Goal: Information Seeking & Learning: Learn about a topic

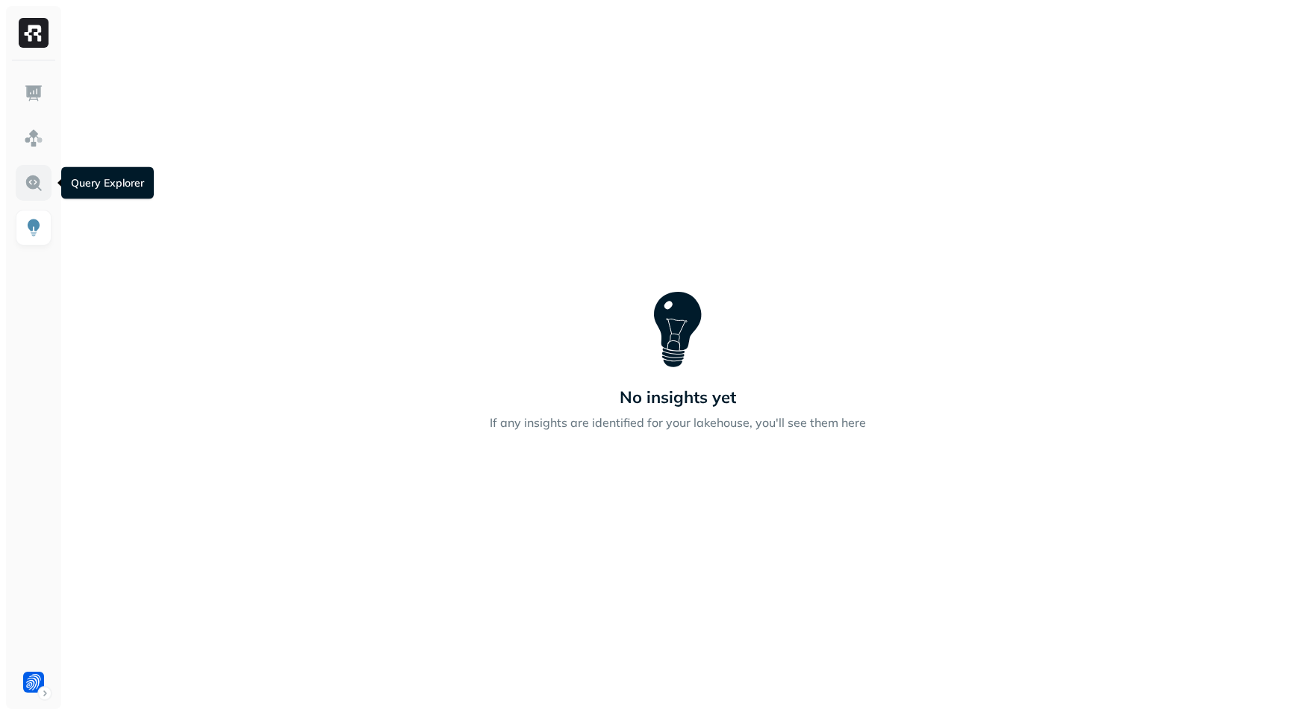
click at [34, 188] on img at bounding box center [33, 182] width 19 height 19
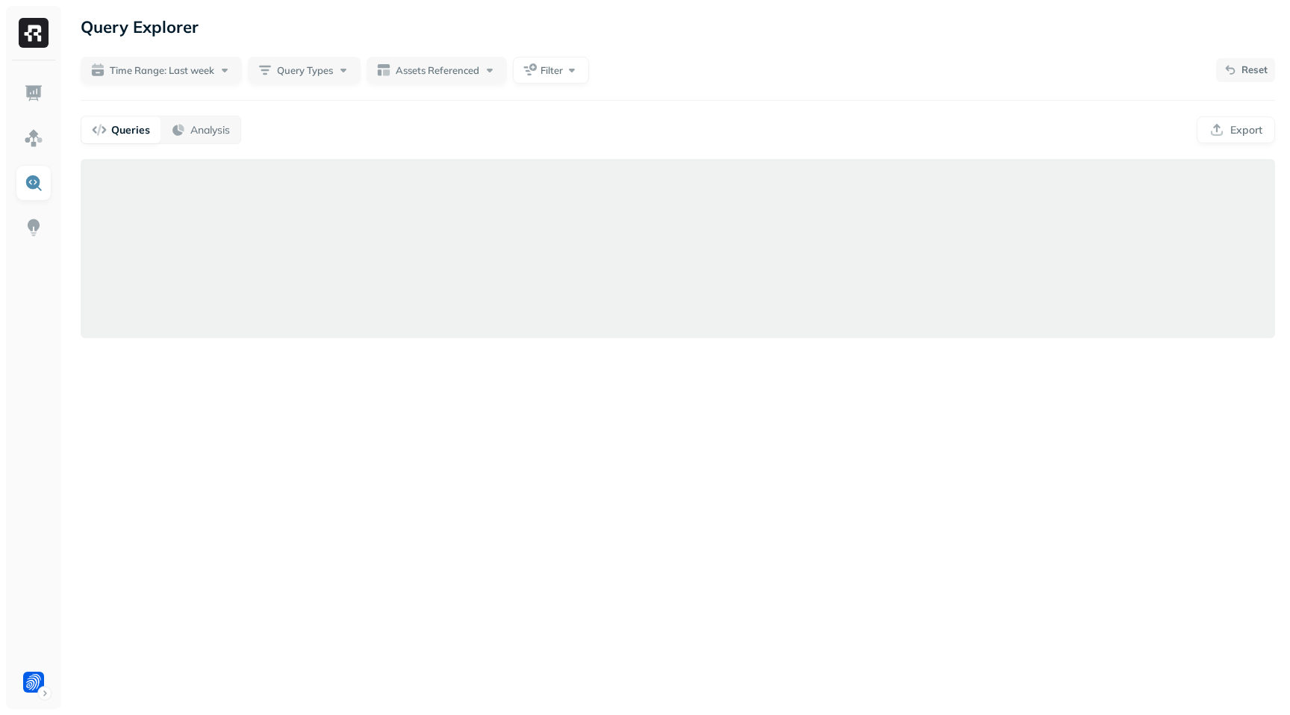
click at [1257, 72] on p "Reset" at bounding box center [1255, 70] width 26 height 15
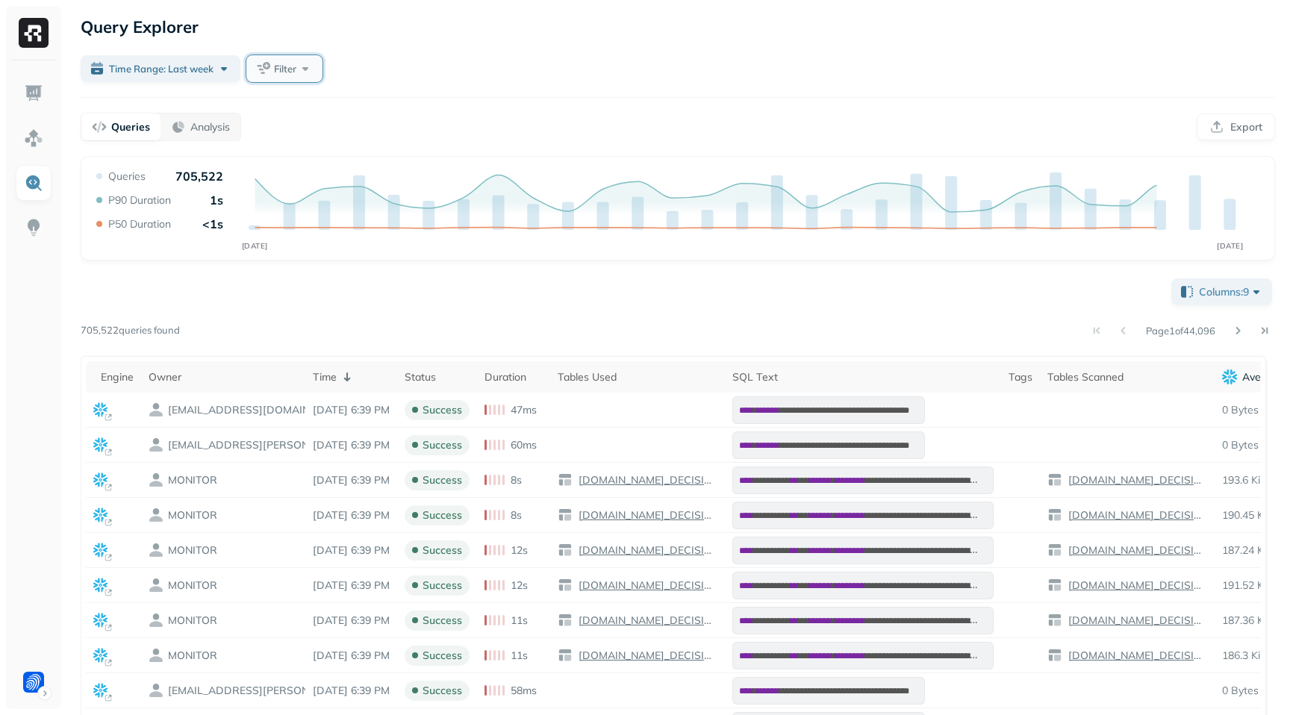
click at [308, 65] on button "Filter" at bounding box center [284, 68] width 76 height 27
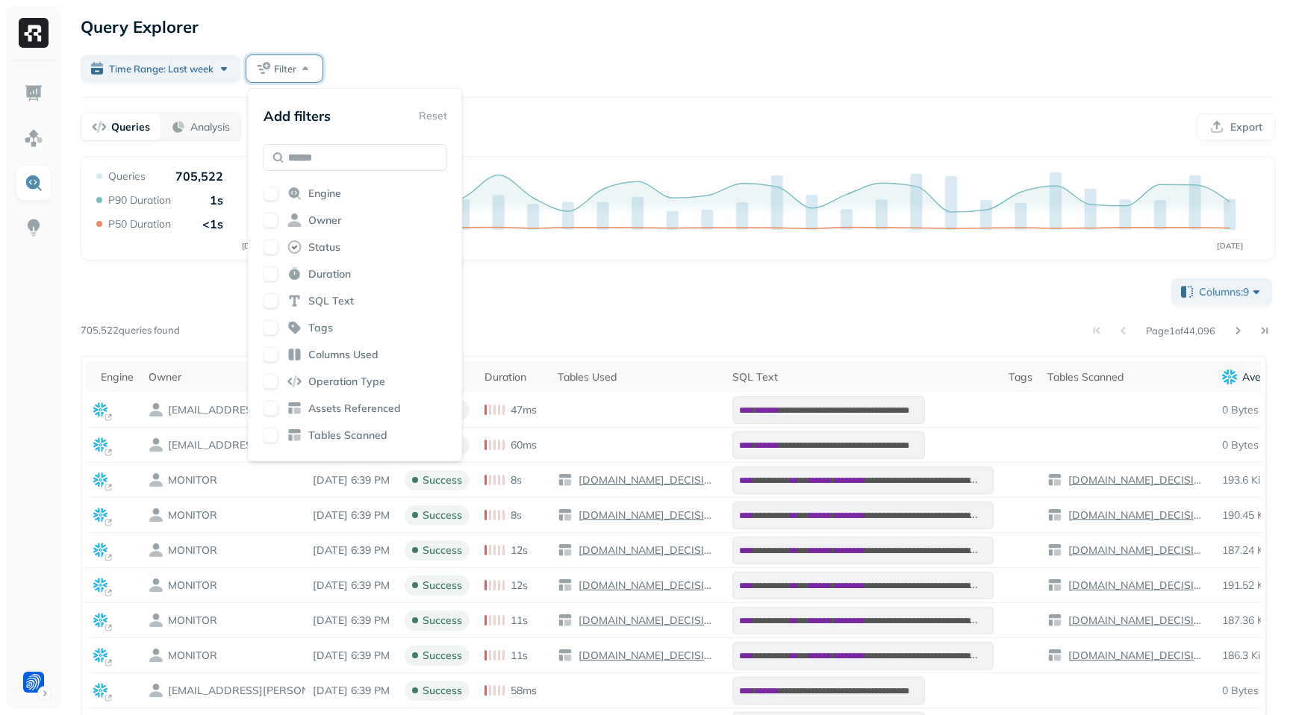
click at [272, 223] on button "button" at bounding box center [271, 220] width 15 height 15
click at [525, 89] on div "Query Explorer Time Range: Last week Filter Queries Analysis Export Query Perfo…" at bounding box center [678, 486] width 1225 height 972
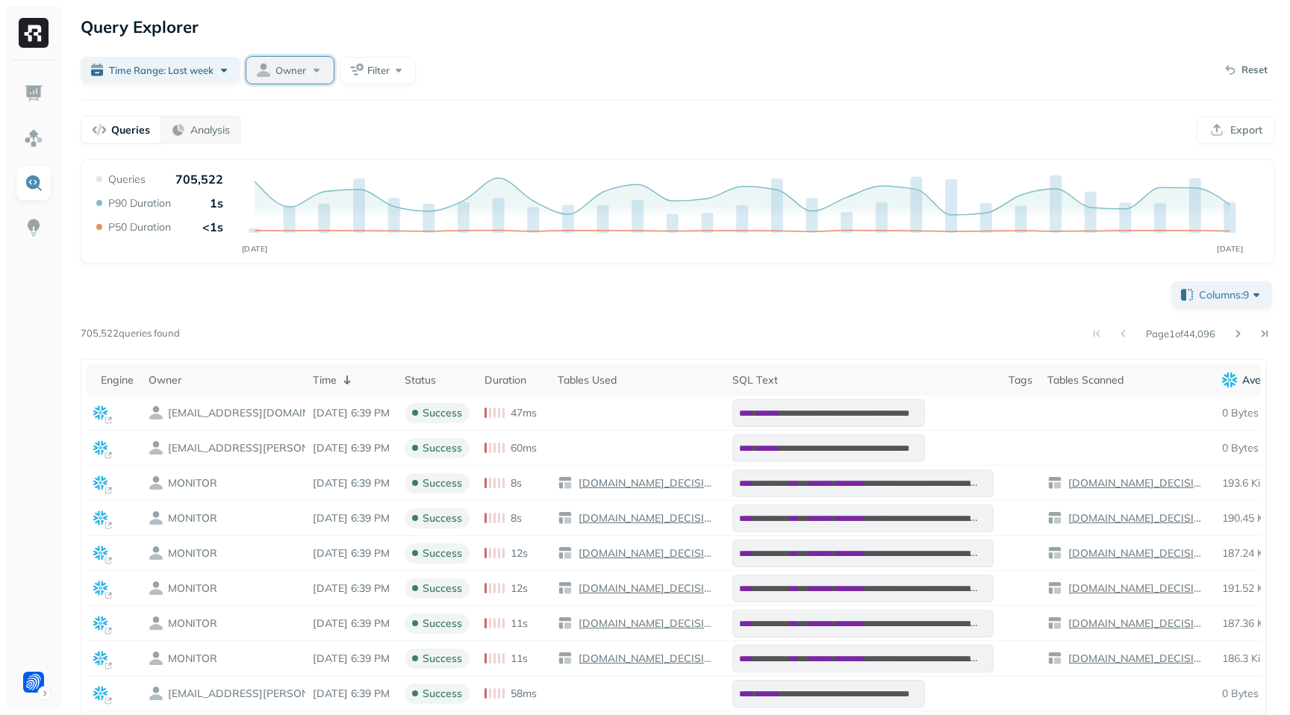
click at [296, 81] on button "Owner" at bounding box center [289, 70] width 87 height 27
type input "***"
click at [208, 245] on button "button" at bounding box center [205, 245] width 18 height 18
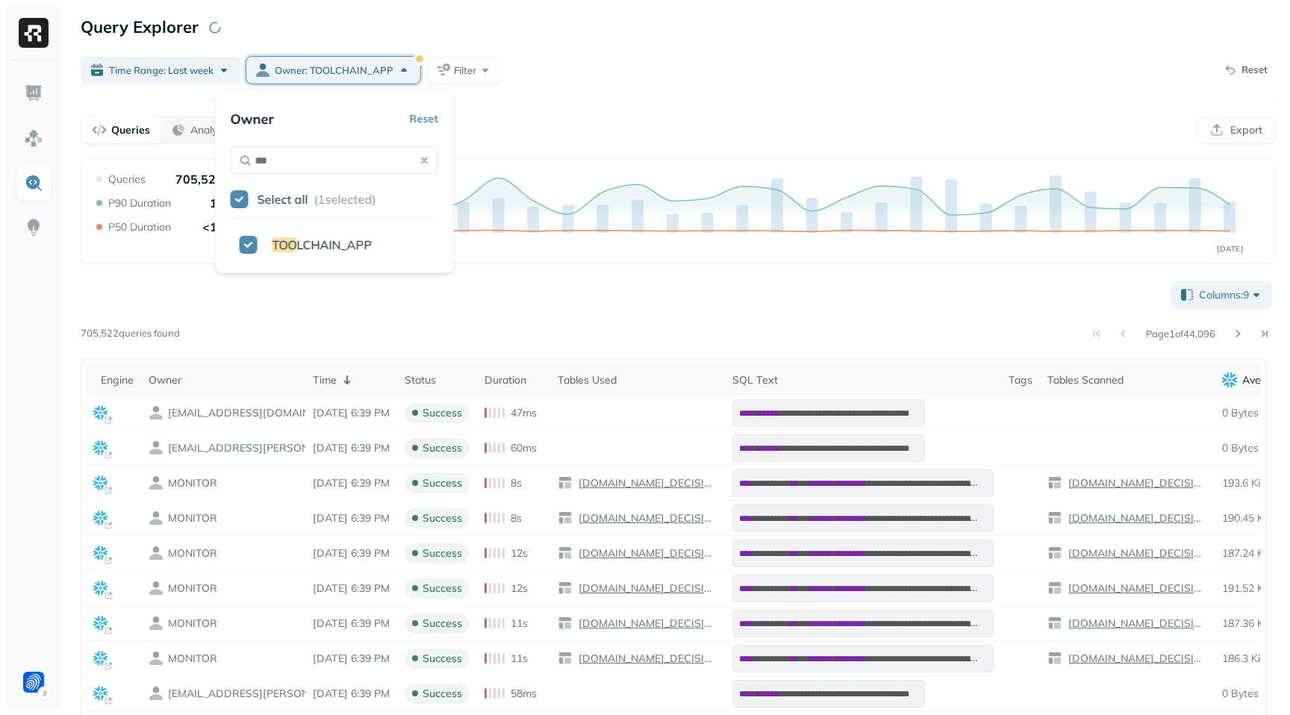
click at [548, 77] on div "Time Range: Last week Owner: TOOLCHAIN_APP Filter Reset" at bounding box center [678, 70] width 1195 height 30
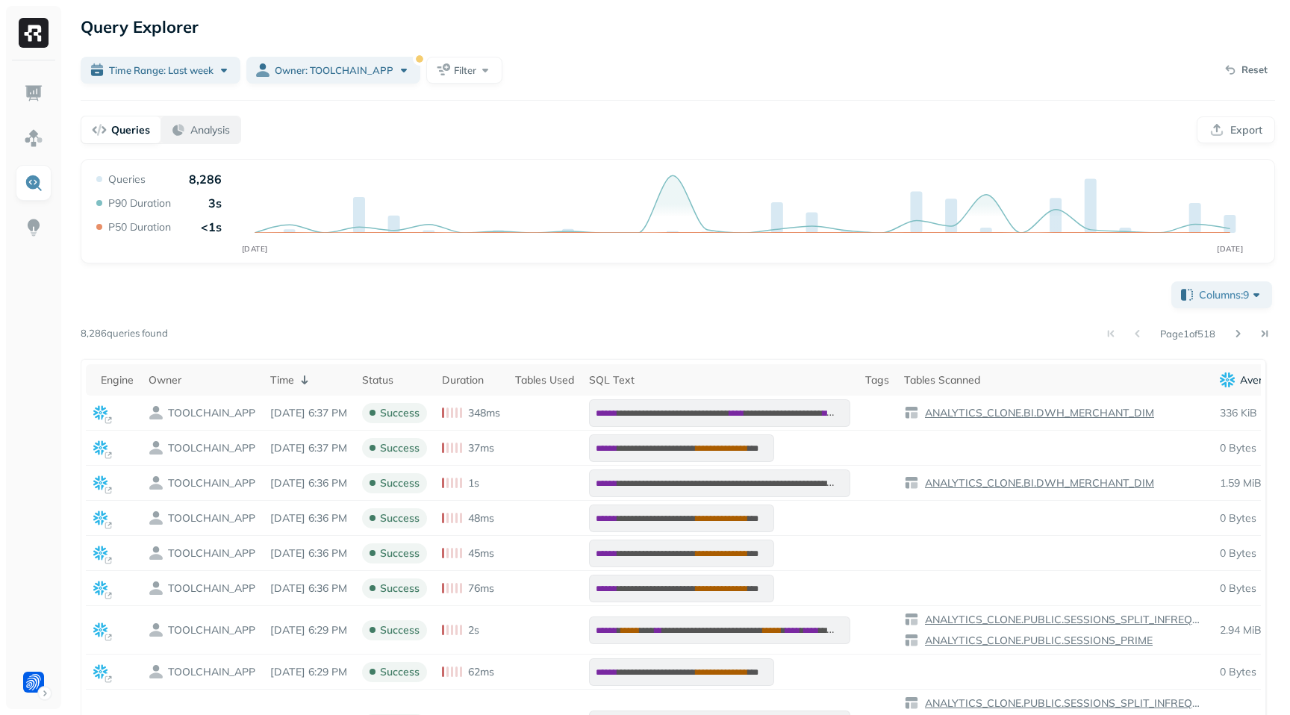
click at [205, 137] on button "Analysis" at bounding box center [201, 129] width 80 height 27
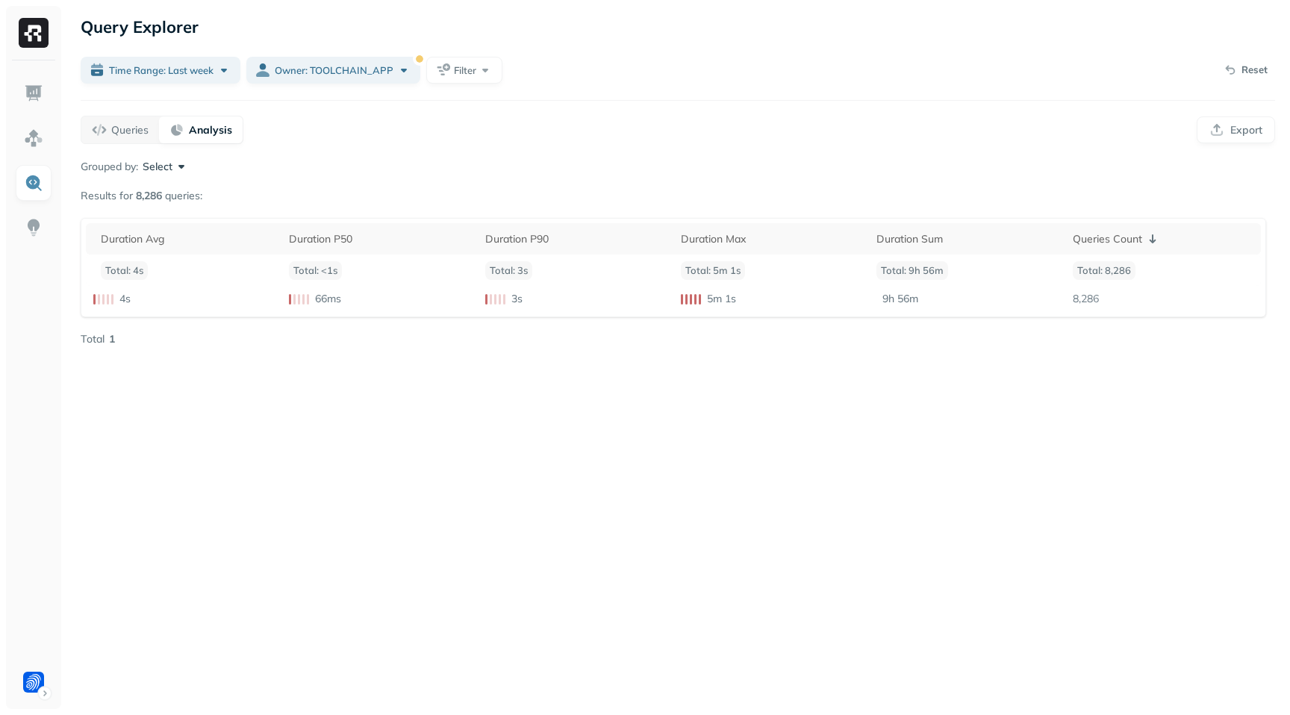
click at [168, 164] on button "Select" at bounding box center [166, 166] width 46 height 15
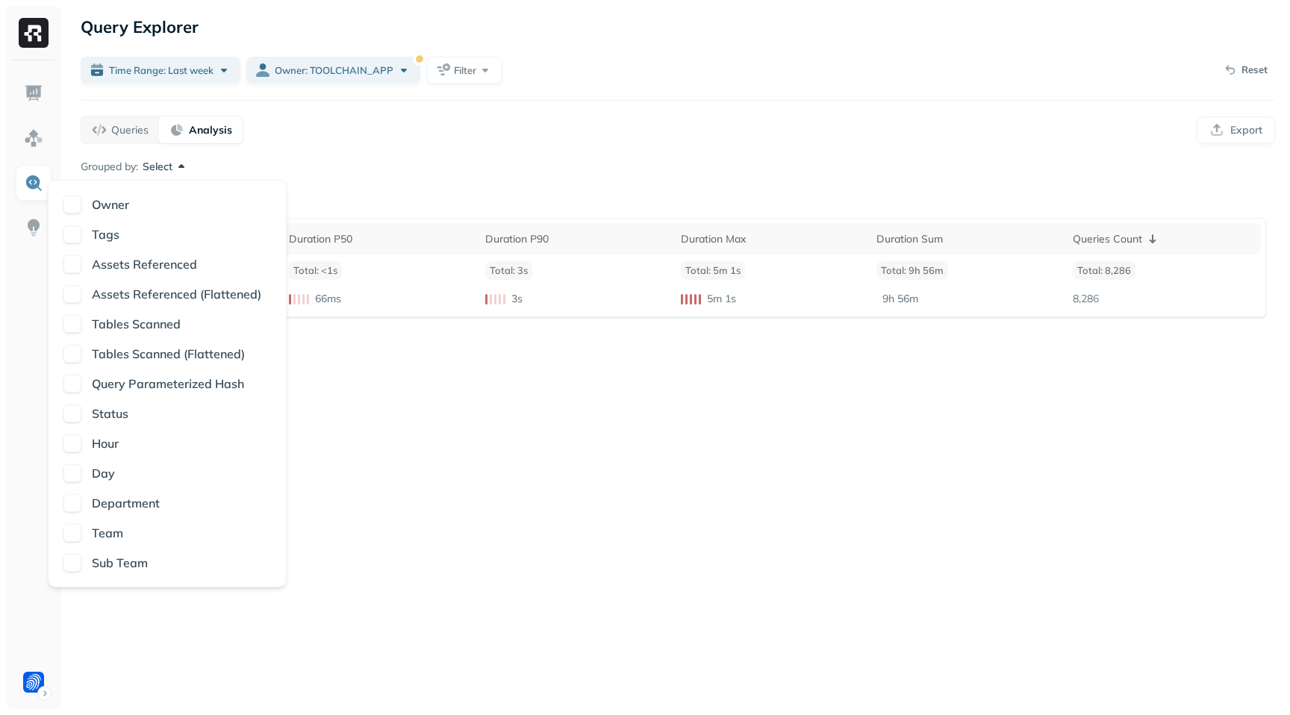
click at [75, 473] on button "button" at bounding box center [72, 473] width 18 height 18
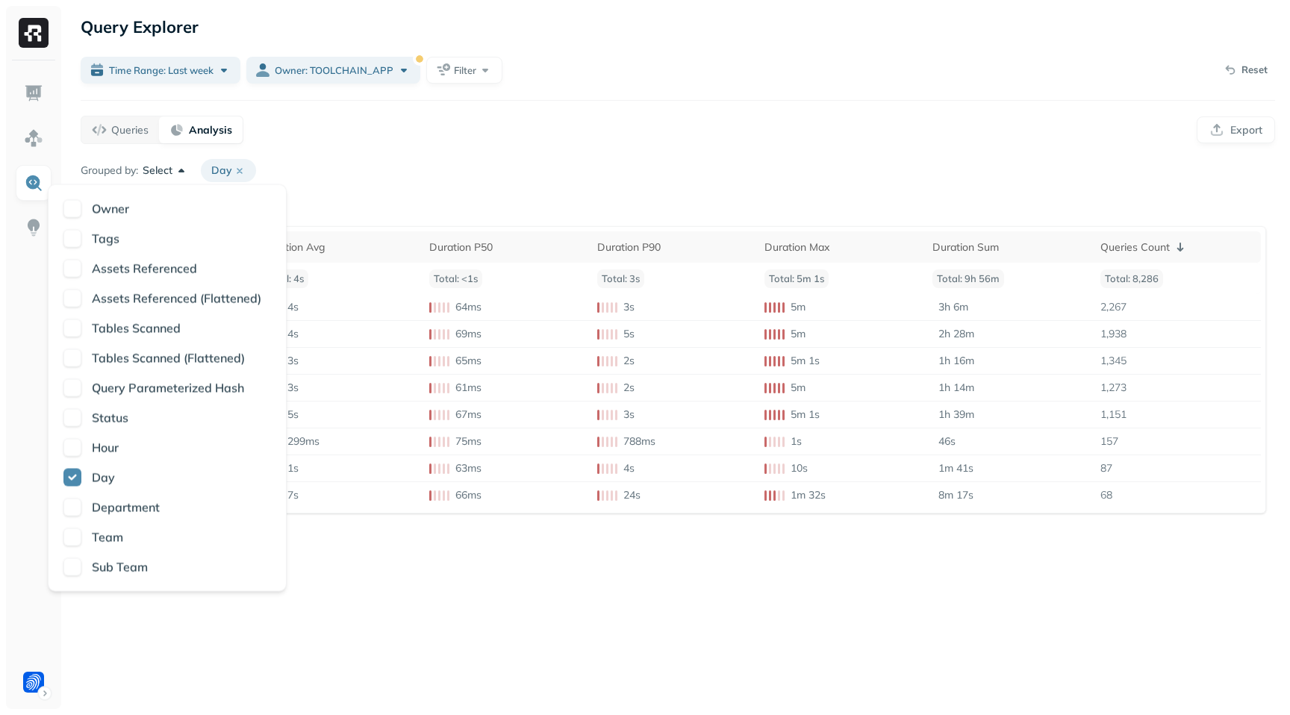
click at [504, 158] on div "Query Explorer Time Range: Last week Owner: TOOLCHAIN_APP Filter Reset Queries …" at bounding box center [678, 357] width 1225 height 715
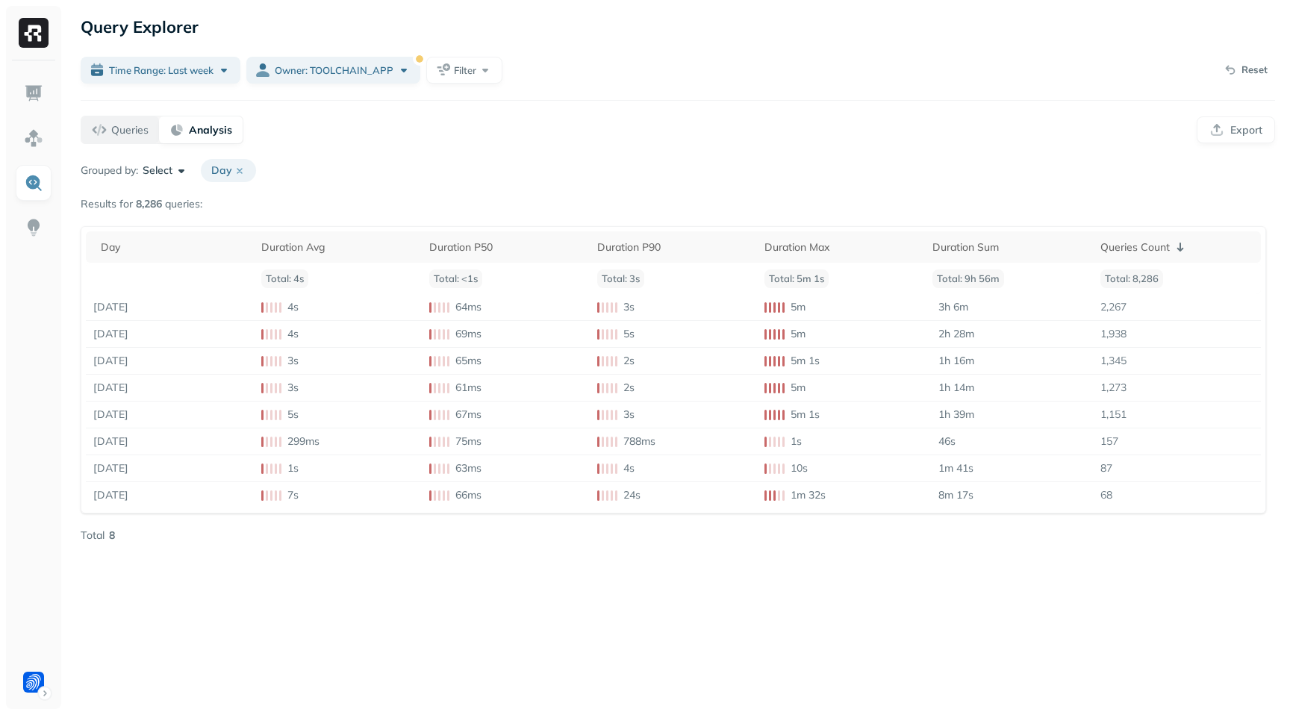
click at [134, 123] on p "Queries" at bounding box center [129, 130] width 37 height 14
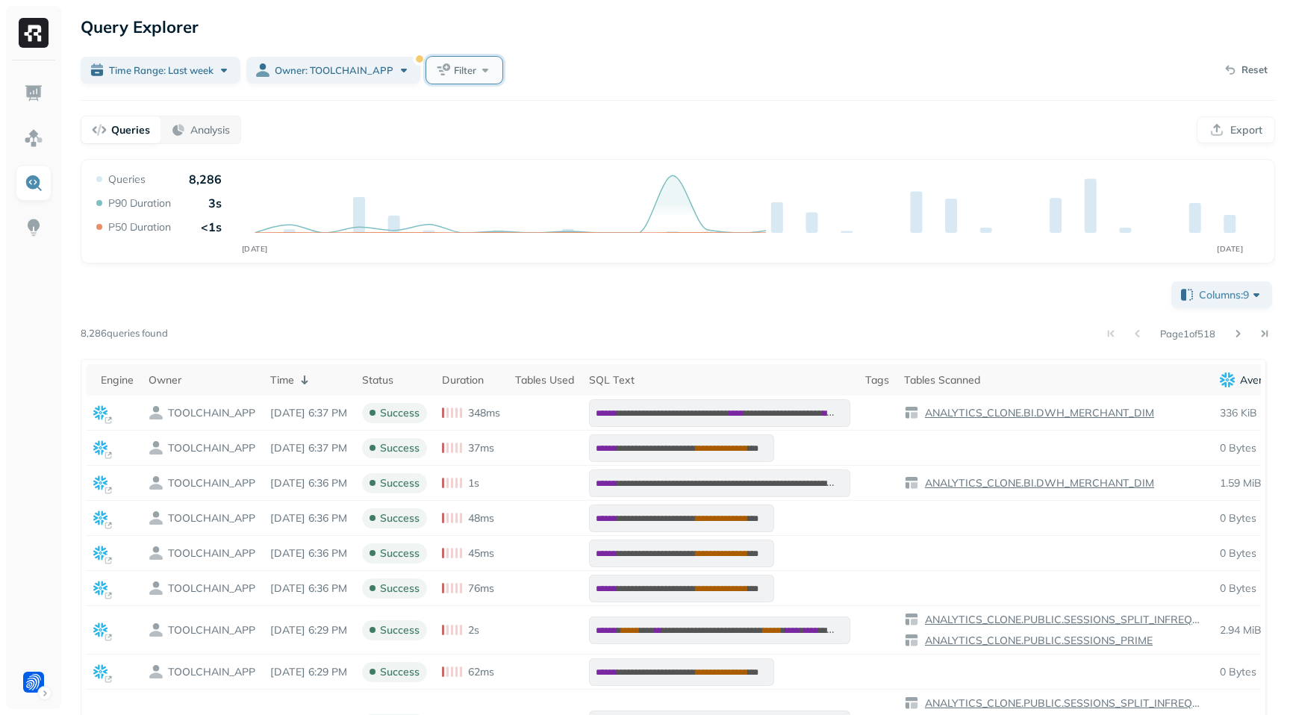
click at [475, 65] on span "Filter" at bounding box center [465, 70] width 22 height 14
type input "****"
click at [452, 193] on button "button" at bounding box center [450, 194] width 15 height 15
click at [623, 55] on div "Time Range: Last week Owner: TOOLCHAIN_APP Filter Reset" at bounding box center [678, 70] width 1195 height 30
click at [475, 65] on span "Status" at bounding box center [470, 70] width 30 height 14
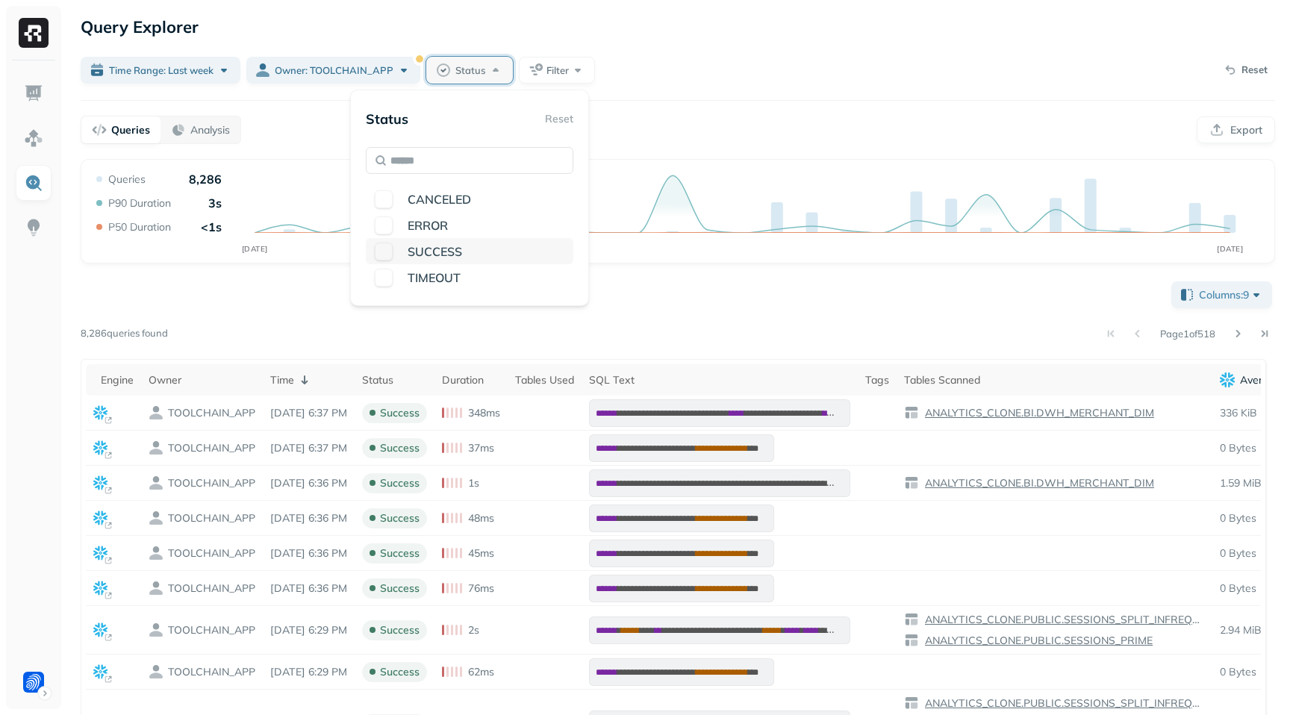
click at [382, 252] on button "button" at bounding box center [384, 252] width 18 height 18
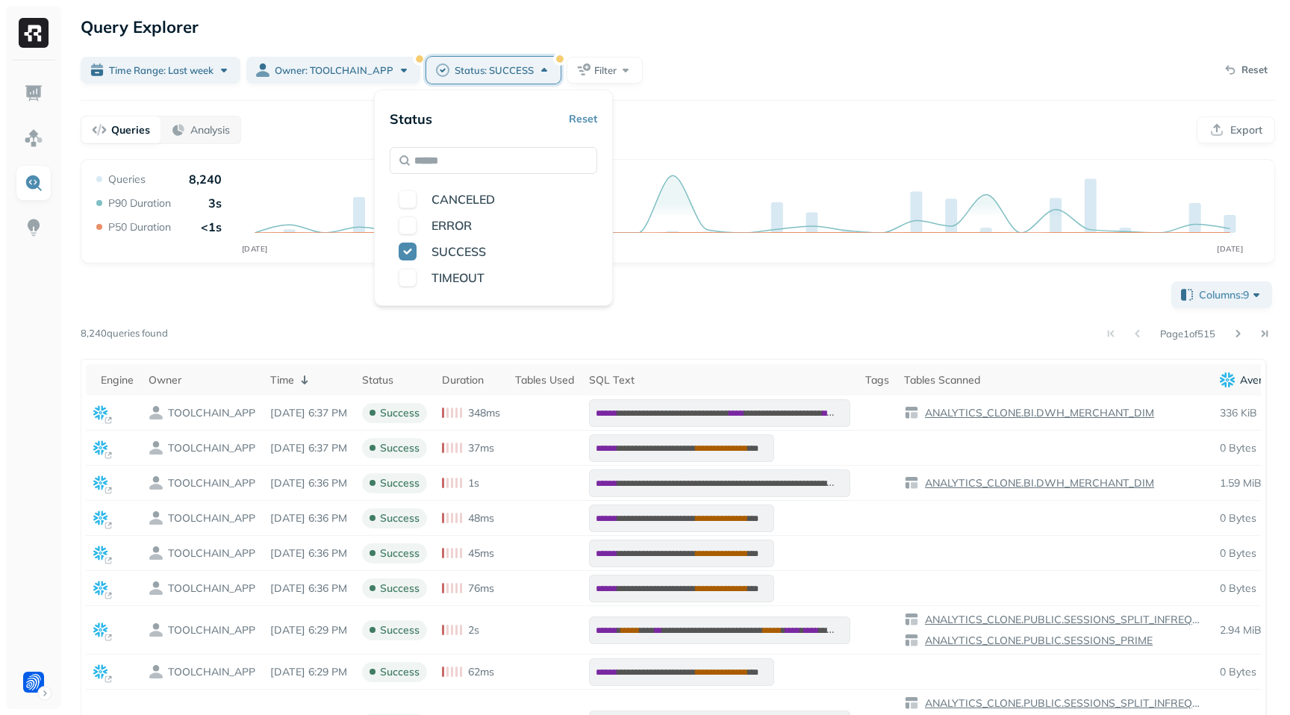
click at [685, 80] on div "Time Range: Last week Owner: TOOLCHAIN_APP Status: SUCCESS Filter Reset" at bounding box center [678, 70] width 1195 height 30
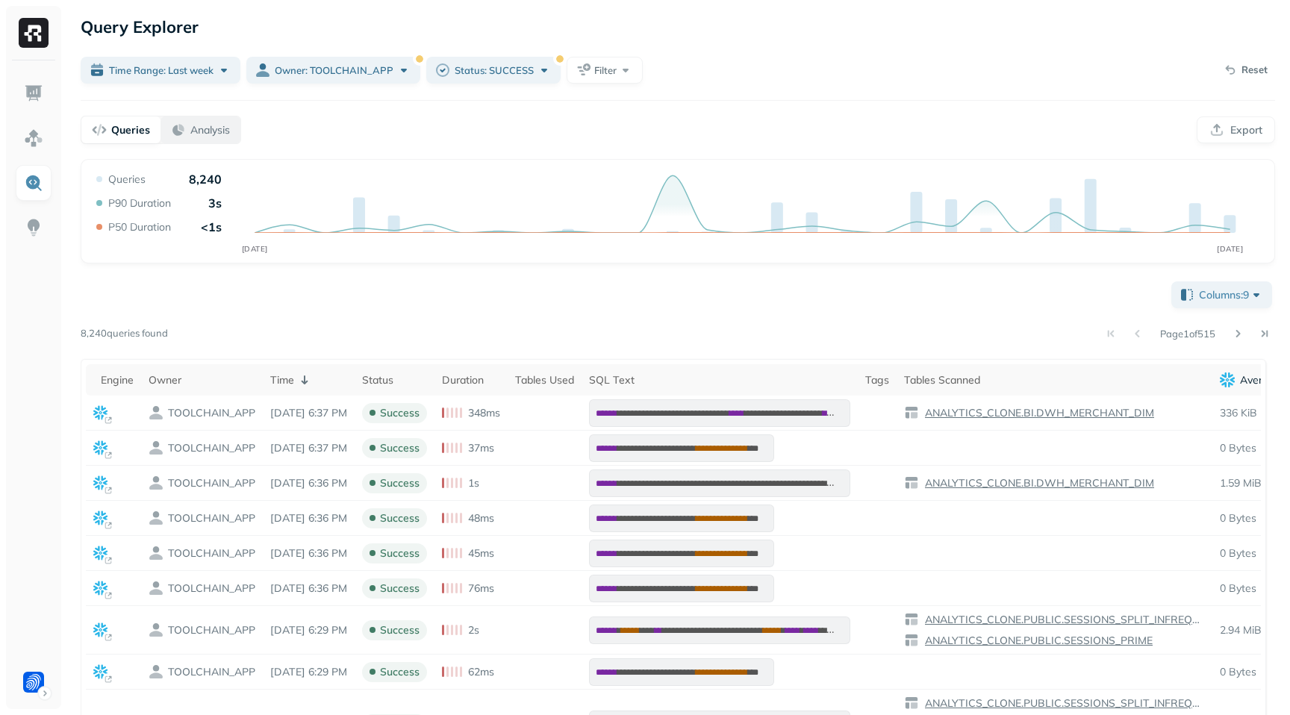
click at [213, 128] on p "Analysis" at bounding box center [210, 130] width 40 height 14
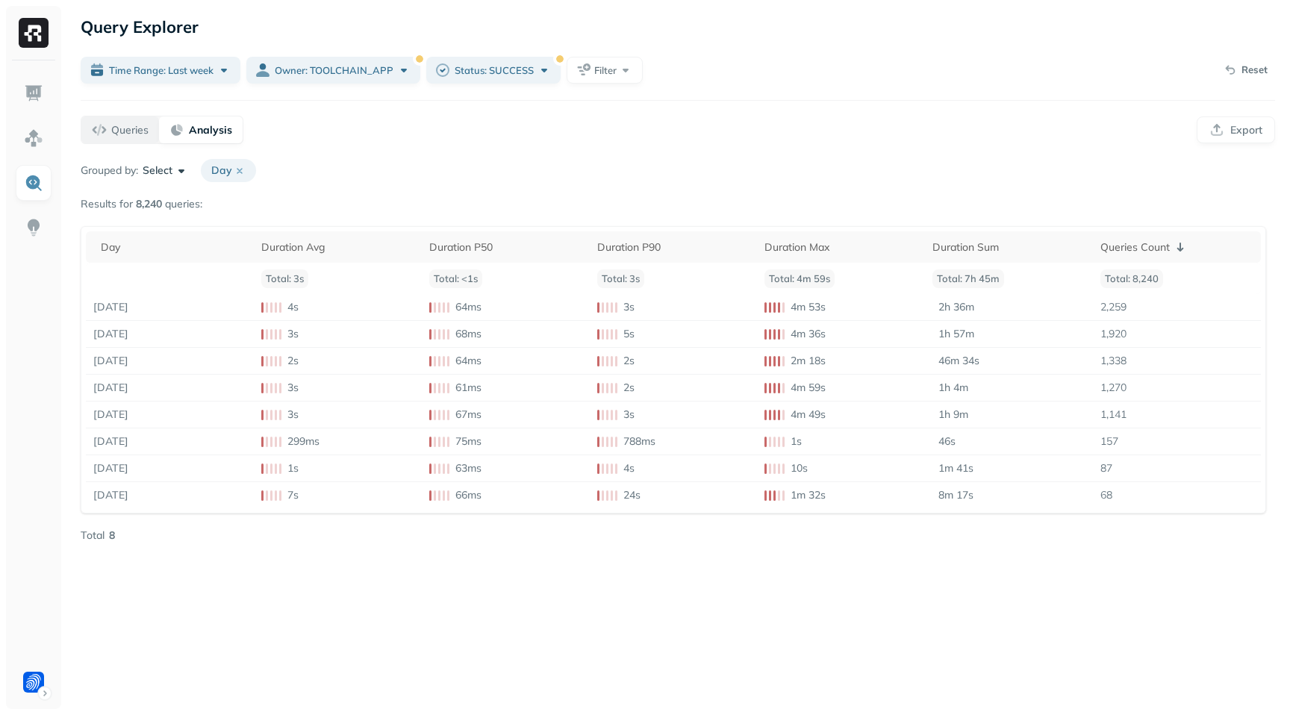
click at [122, 135] on p "Queries" at bounding box center [129, 130] width 37 height 14
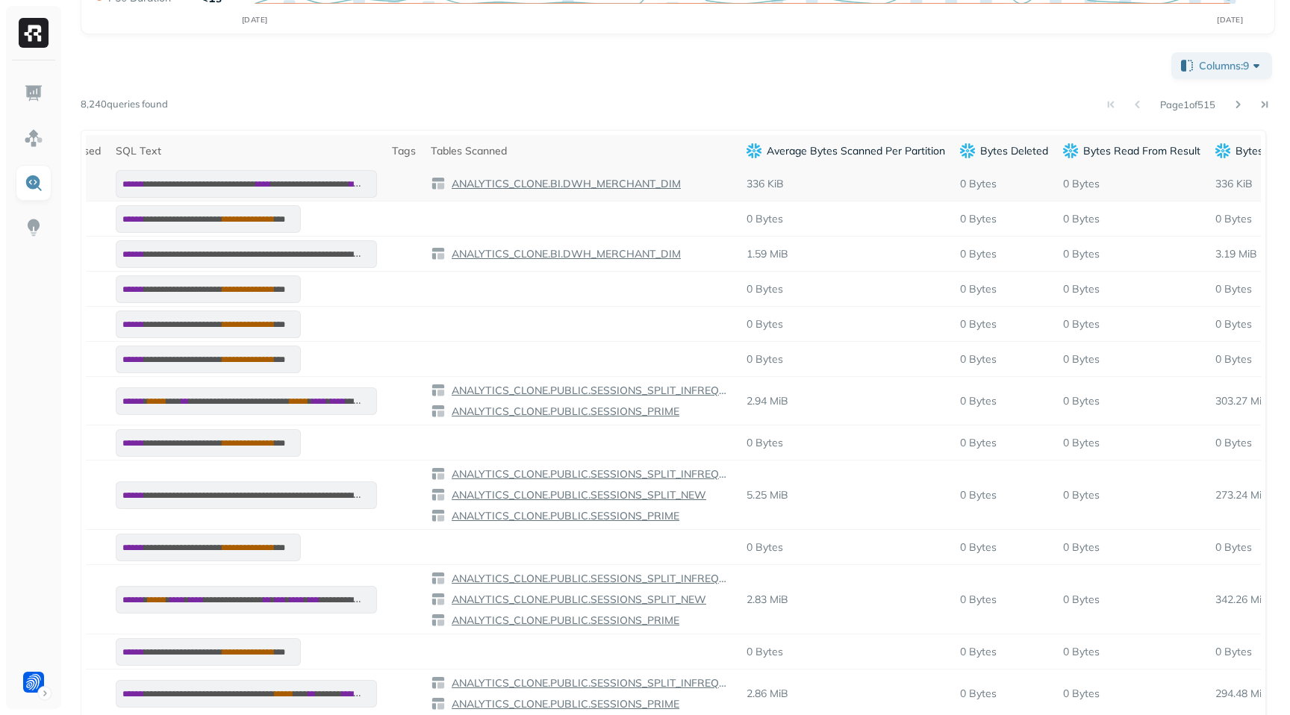
scroll to position [0, 491]
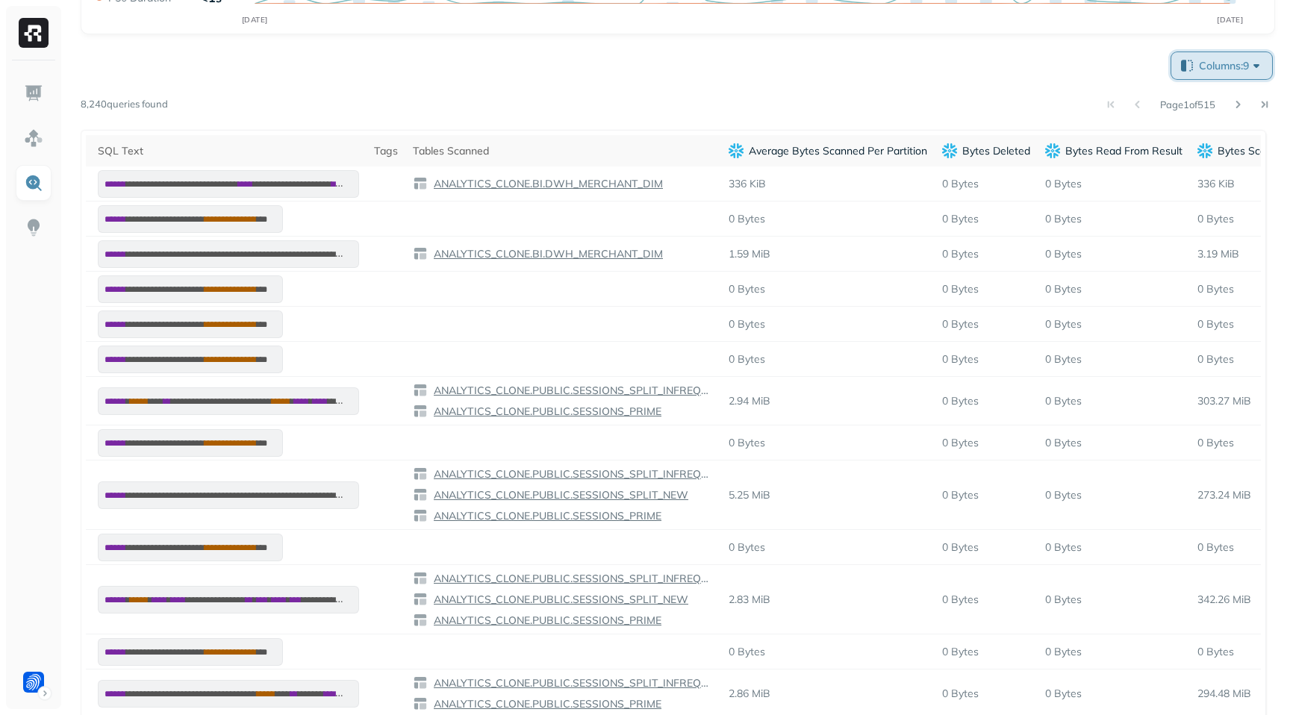
click at [1225, 66] on span "Columns: 9" at bounding box center [1231, 65] width 65 height 15
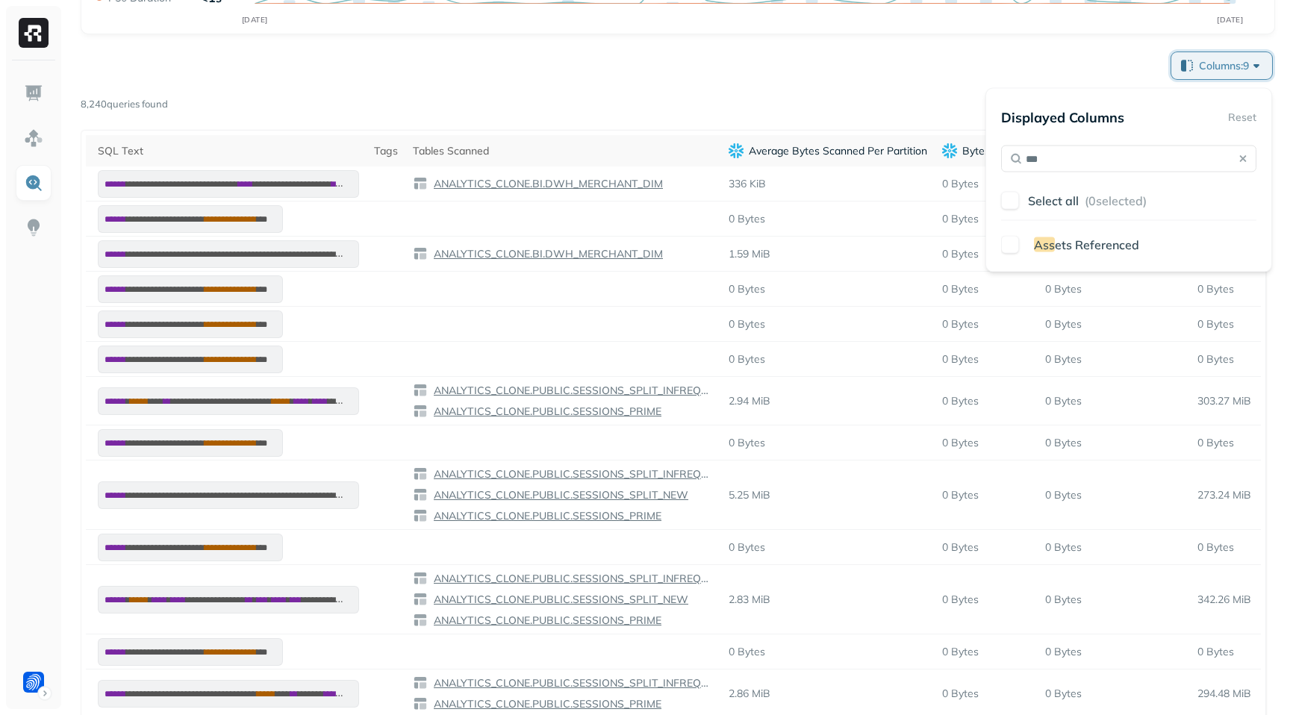
type input "***"
click at [1009, 240] on button "button" at bounding box center [1010, 245] width 18 height 18
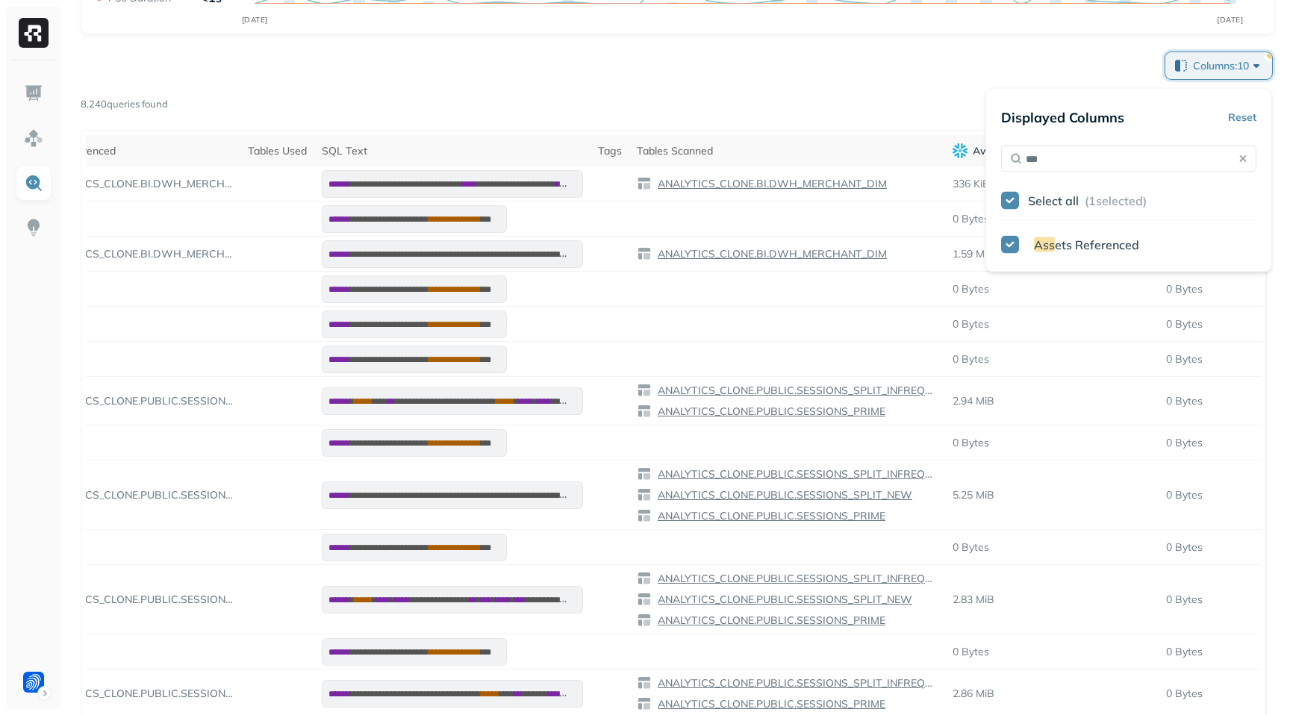
click at [916, 94] on div "Page 1 of 515" at bounding box center [721, 104] width 1107 height 21
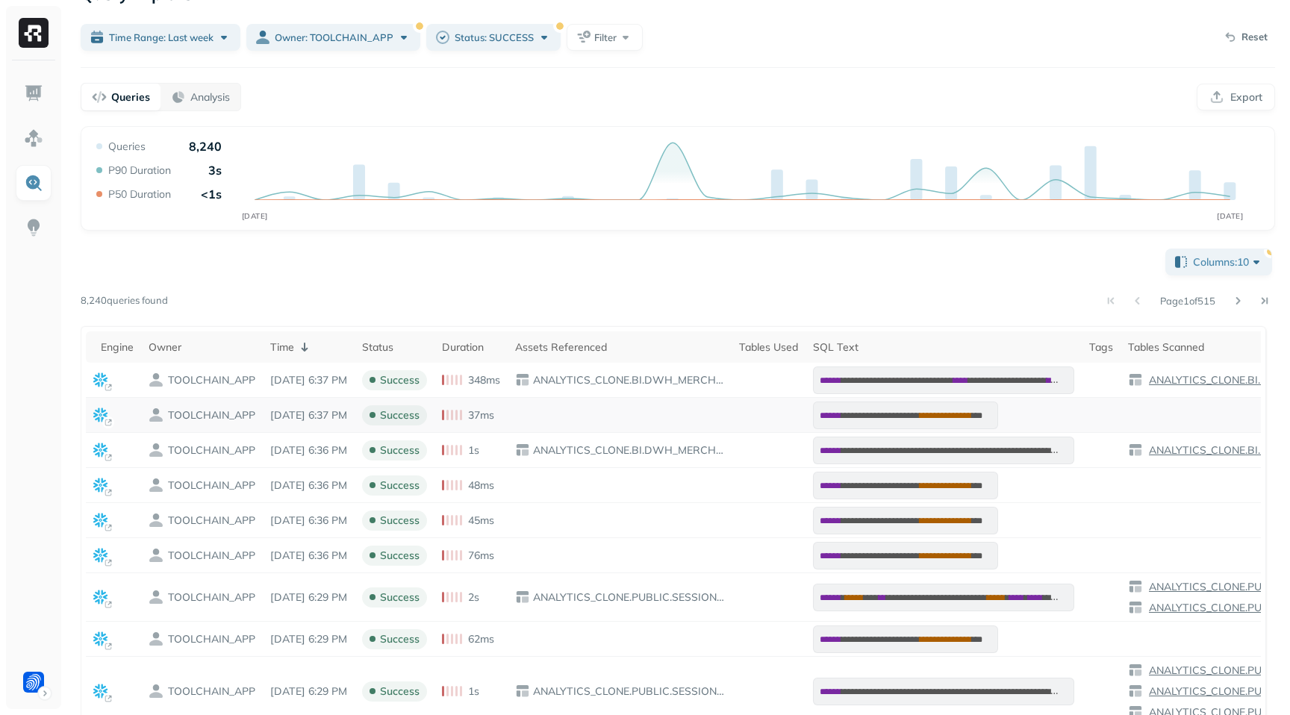
scroll to position [0, 0]
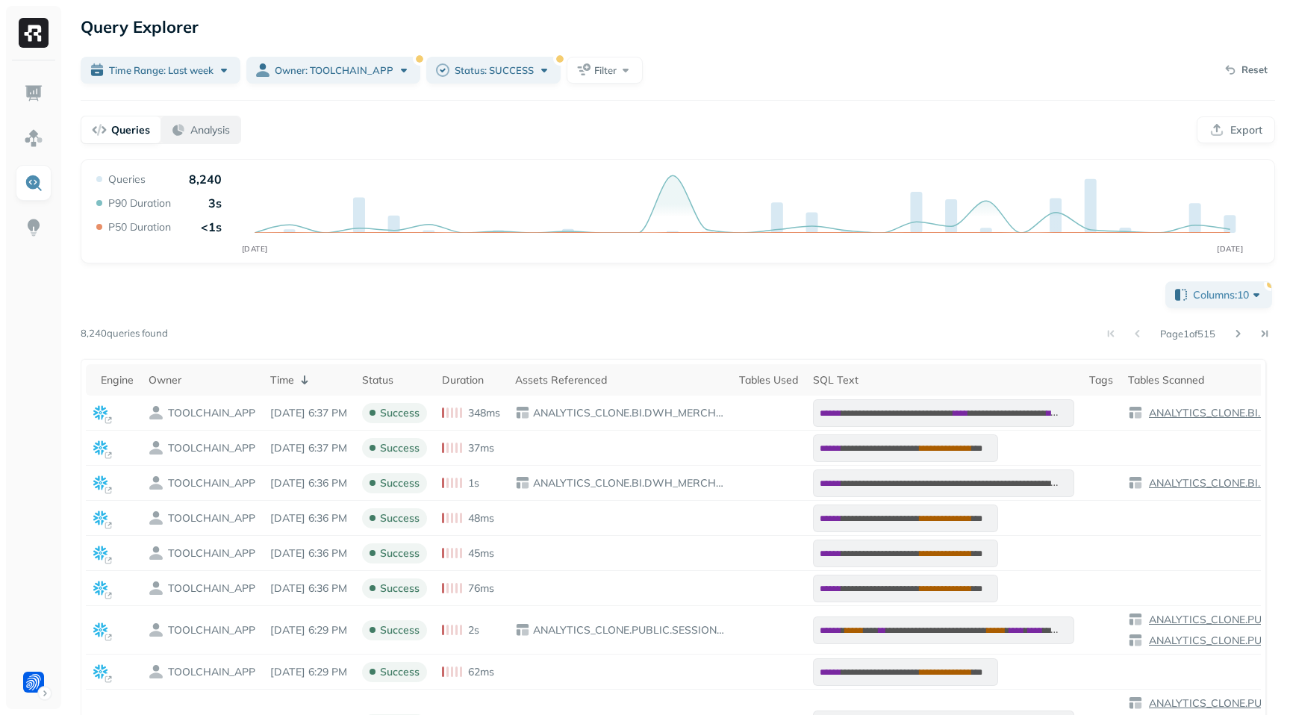
click at [223, 134] on p "Analysis" at bounding box center [210, 130] width 40 height 14
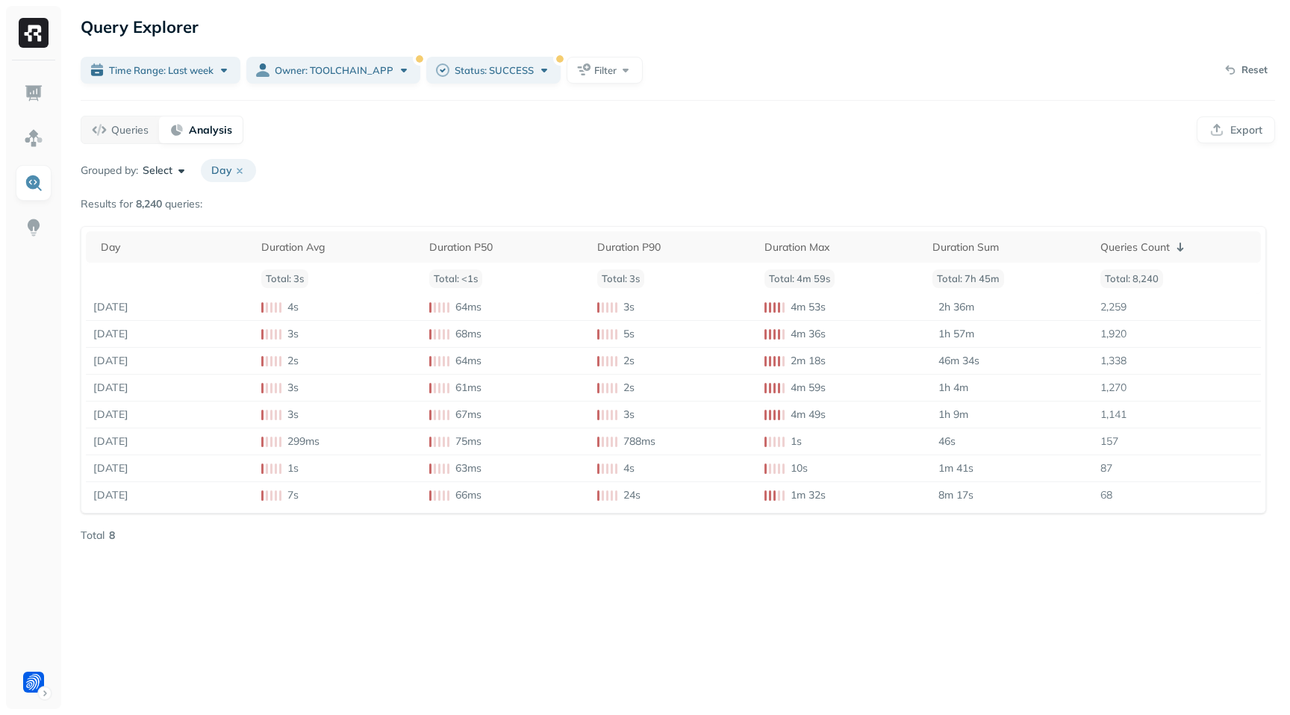
click at [173, 169] on button "Select" at bounding box center [166, 171] width 46 height 15
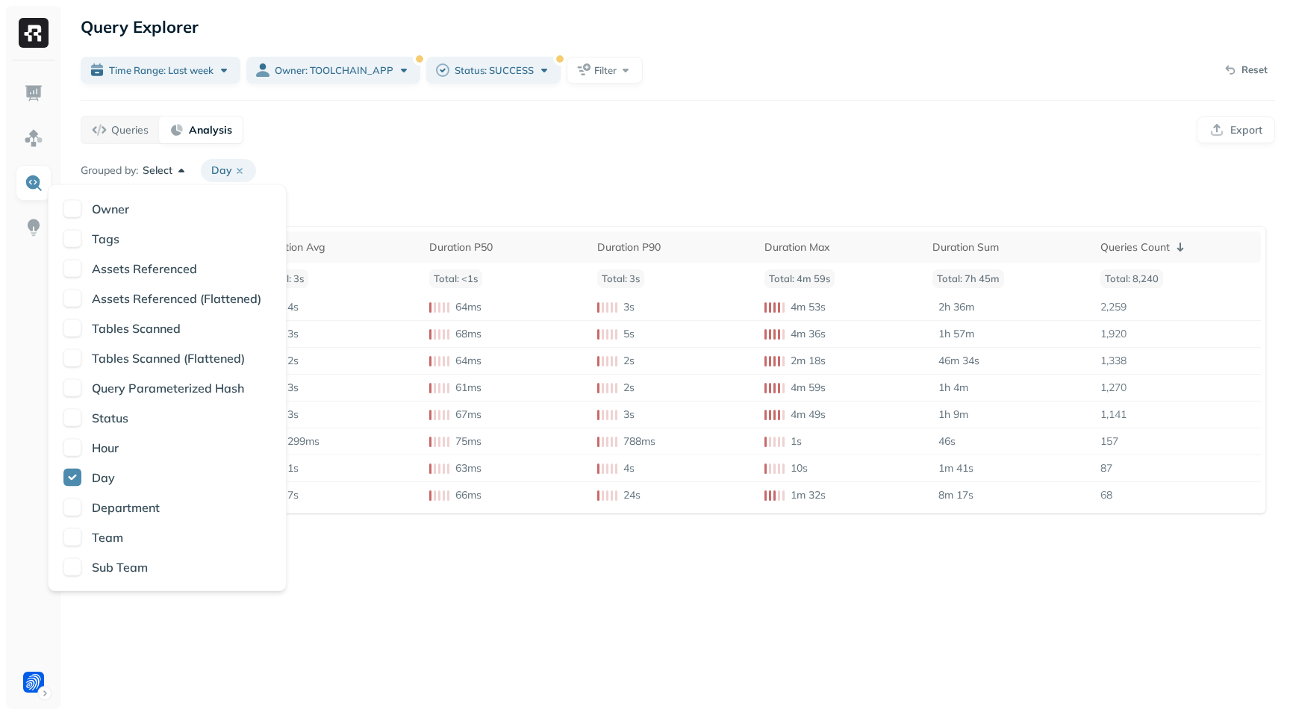
click at [131, 272] on p "Assets Referenced" at bounding box center [144, 269] width 105 height 18
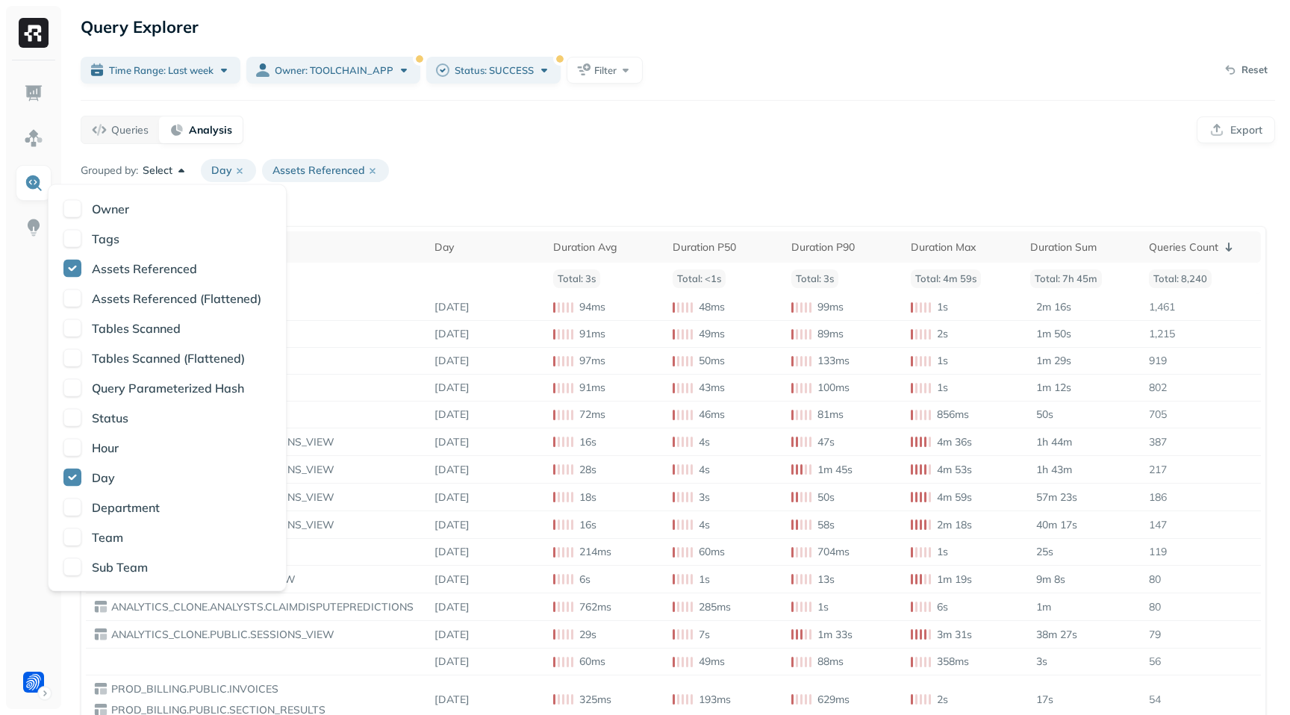
click at [490, 140] on div "Queries Analysis Export" at bounding box center [678, 130] width 1195 height 28
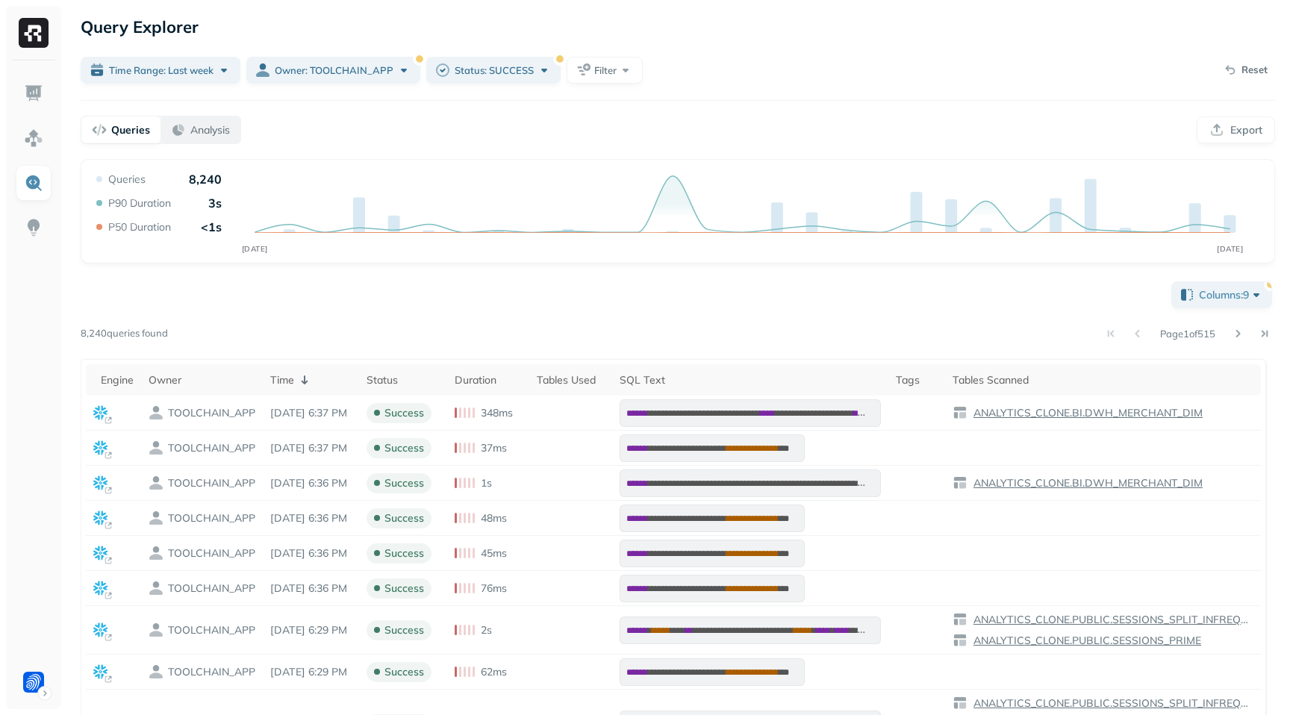
click at [198, 127] on p "Analysis" at bounding box center [210, 130] width 40 height 14
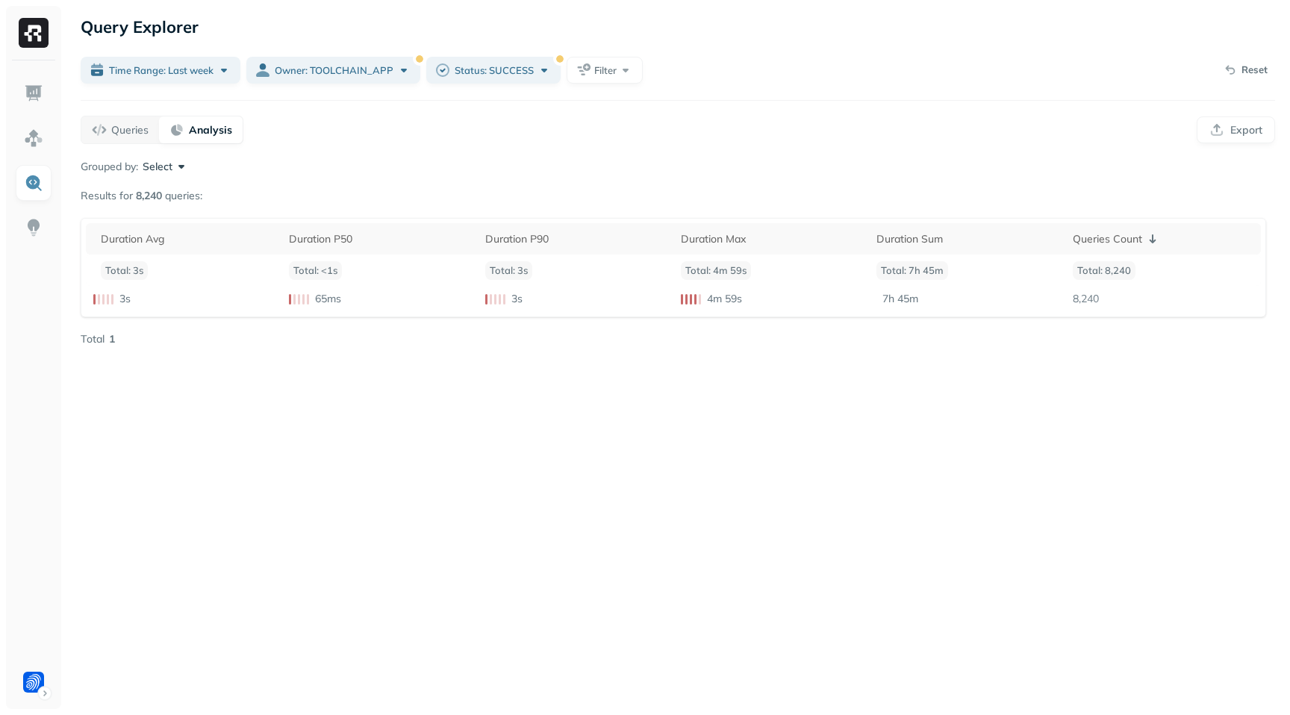
click at [175, 167] on button "Select" at bounding box center [166, 166] width 46 height 15
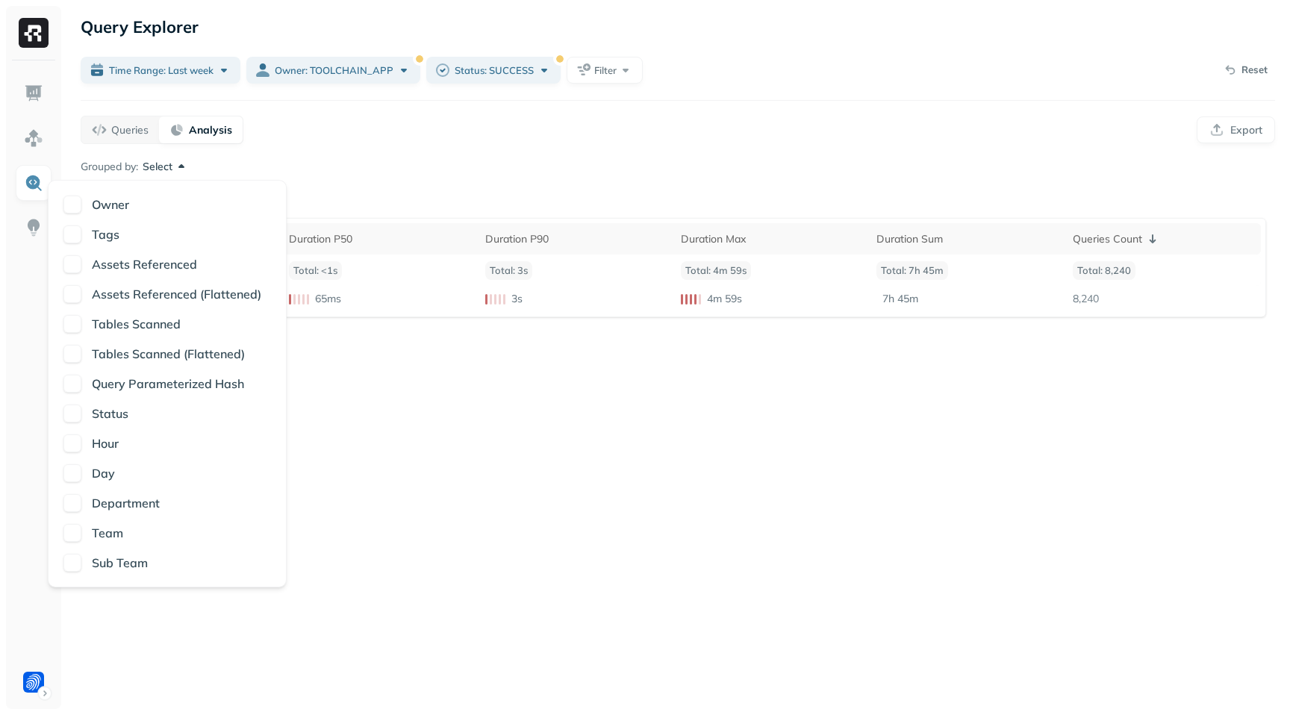
click at [72, 472] on button "button" at bounding box center [72, 473] width 18 height 18
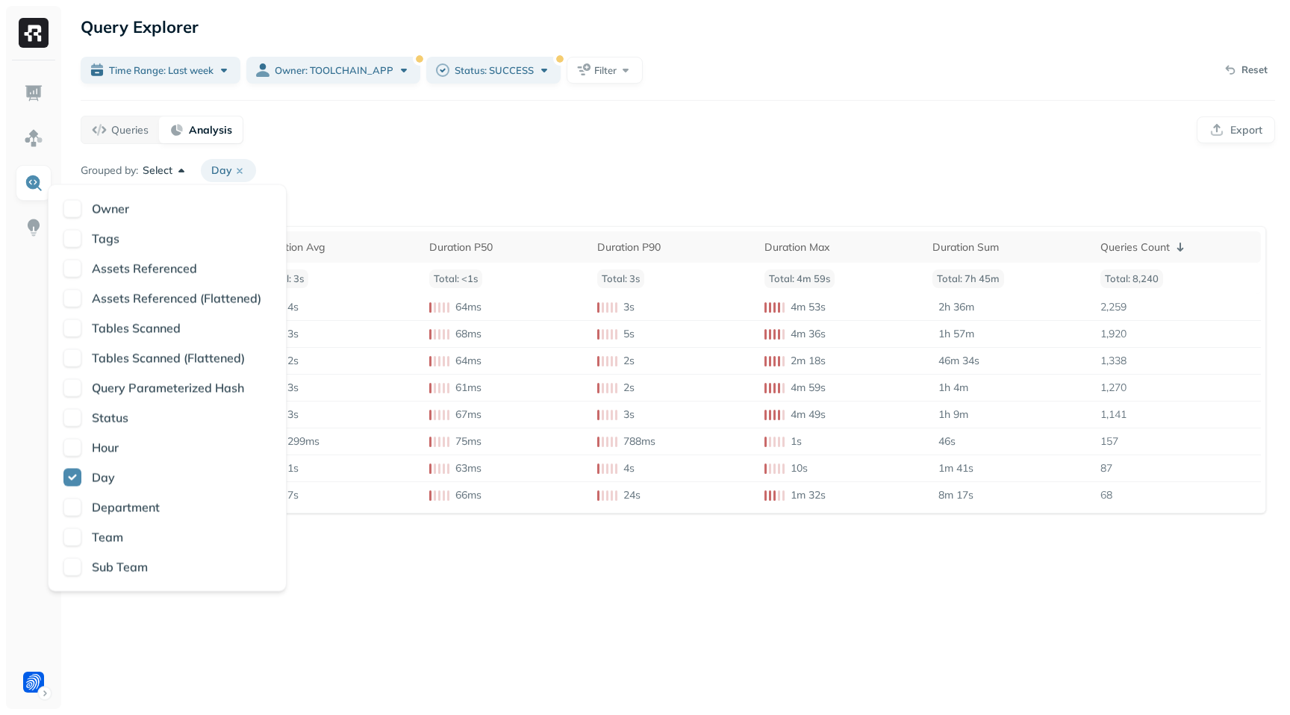
click at [482, 162] on div "Grouped by: Select Day" at bounding box center [678, 170] width 1195 height 23
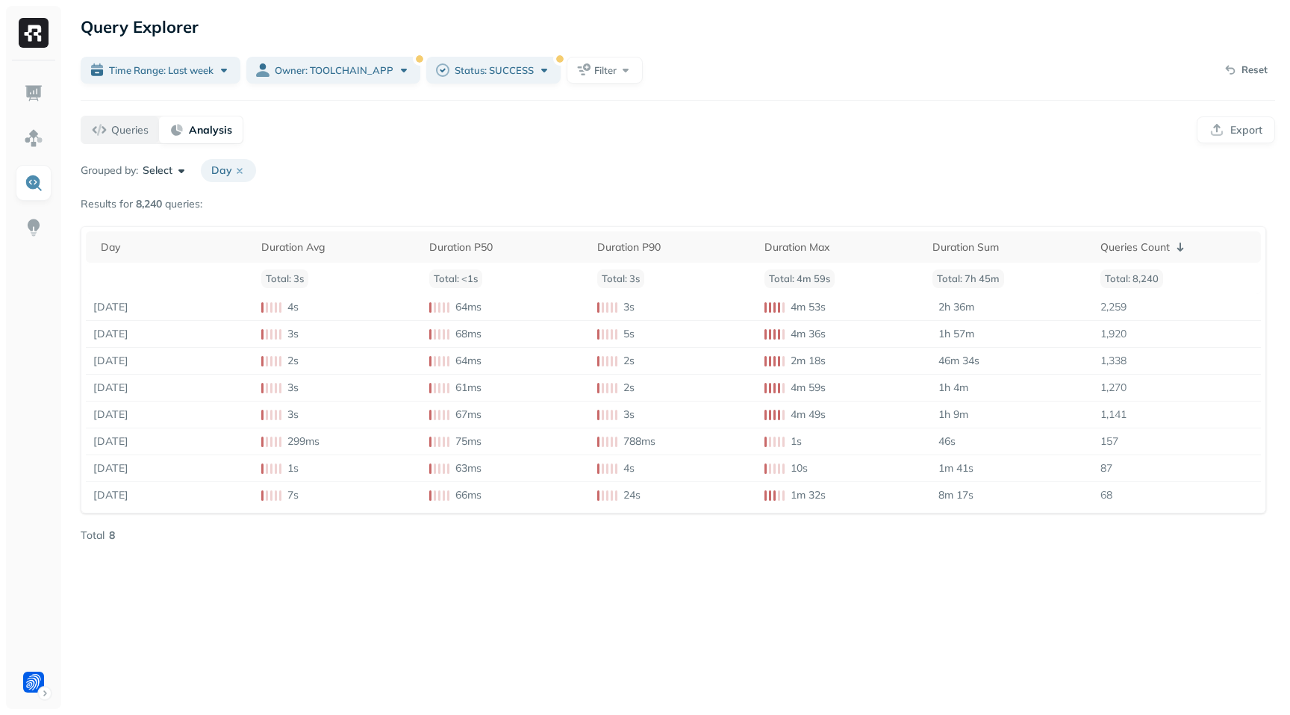
click at [105, 132] on div "Queries" at bounding box center [120, 129] width 57 height 15
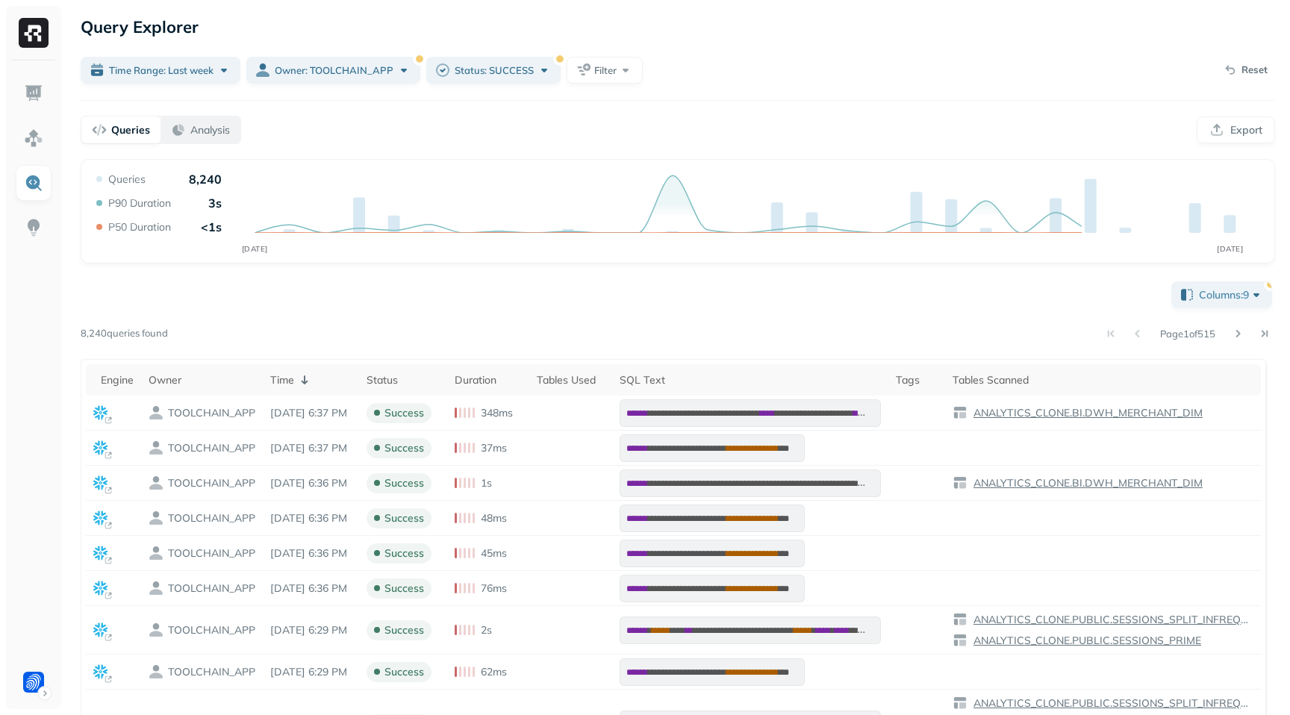
click at [202, 128] on p "Analysis" at bounding box center [210, 130] width 40 height 14
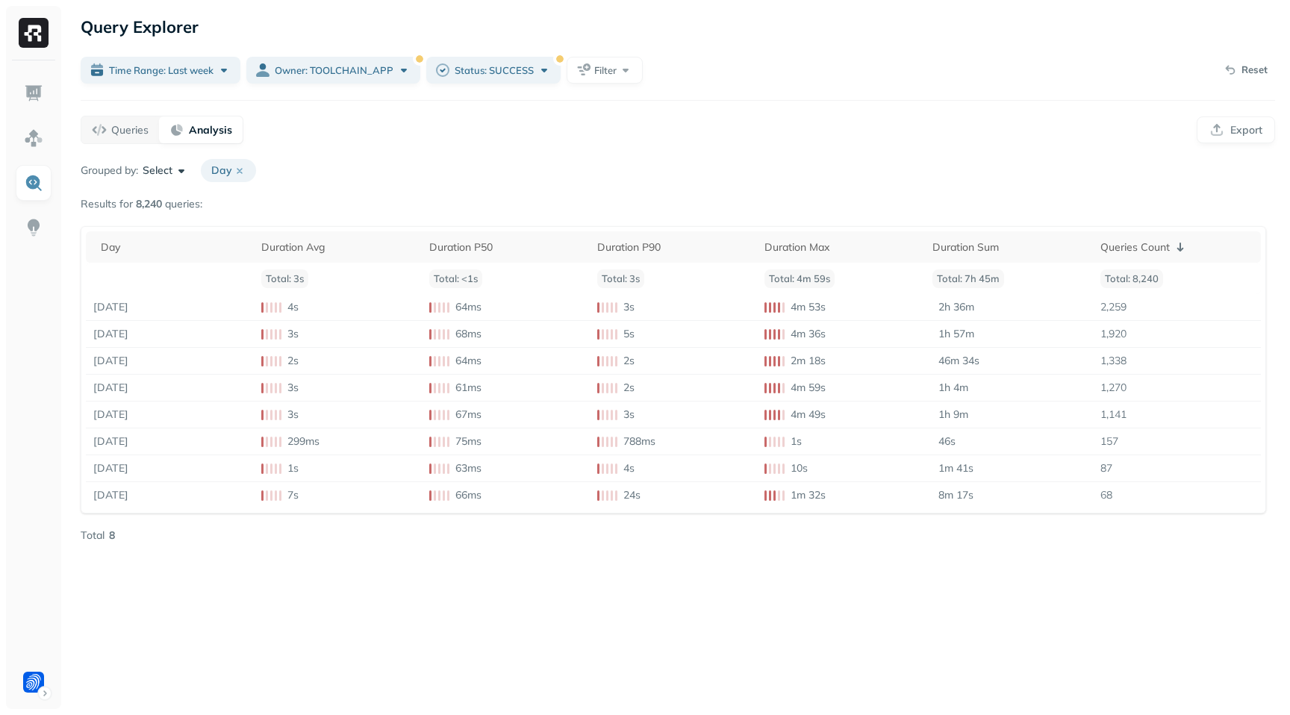
click at [184, 169] on button "Select" at bounding box center [166, 171] width 46 height 15
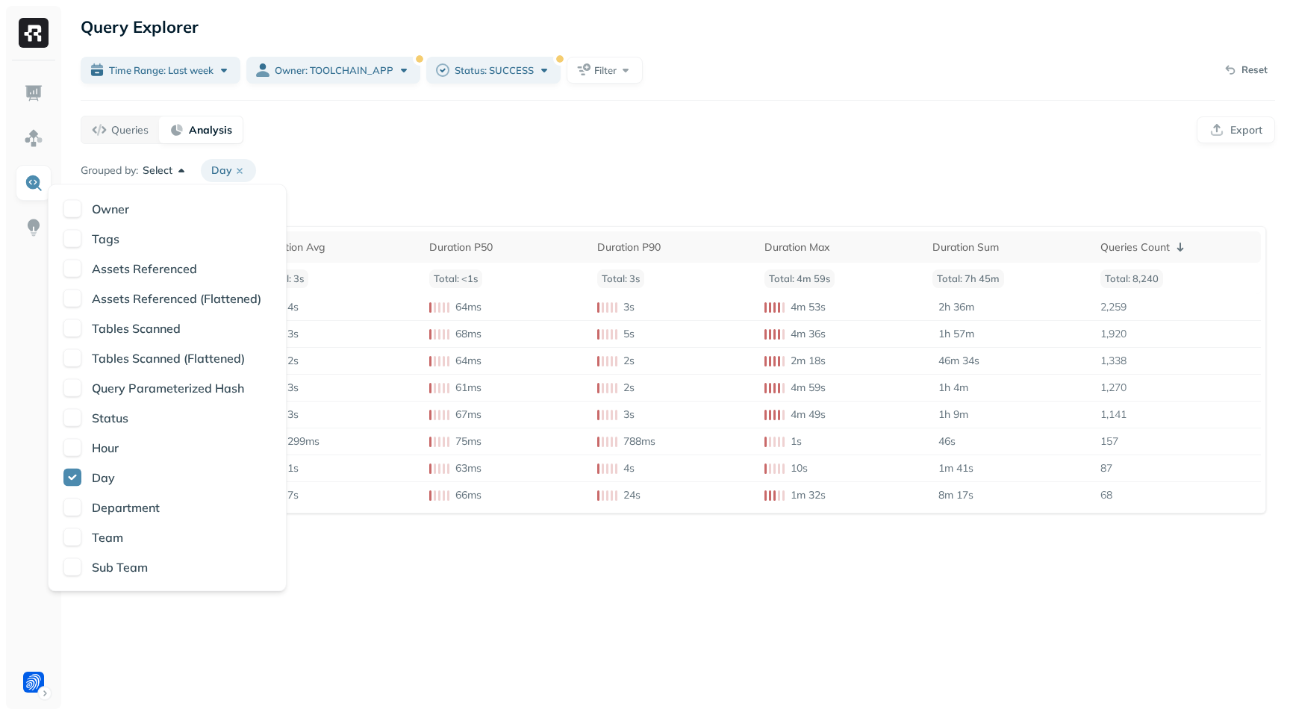
click at [122, 272] on p "Assets Referenced" at bounding box center [144, 269] width 105 height 18
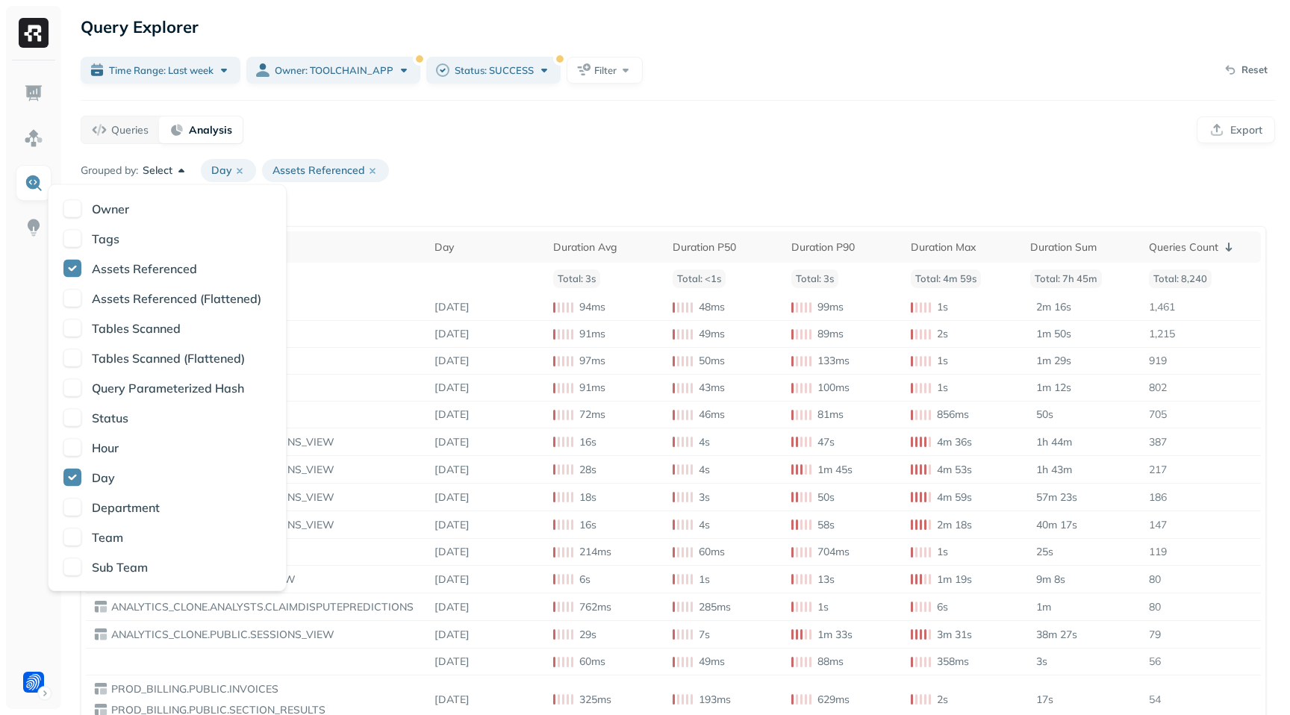
click at [411, 173] on div "Grouped by: Select Day Assets Referenced" at bounding box center [678, 170] width 1195 height 23
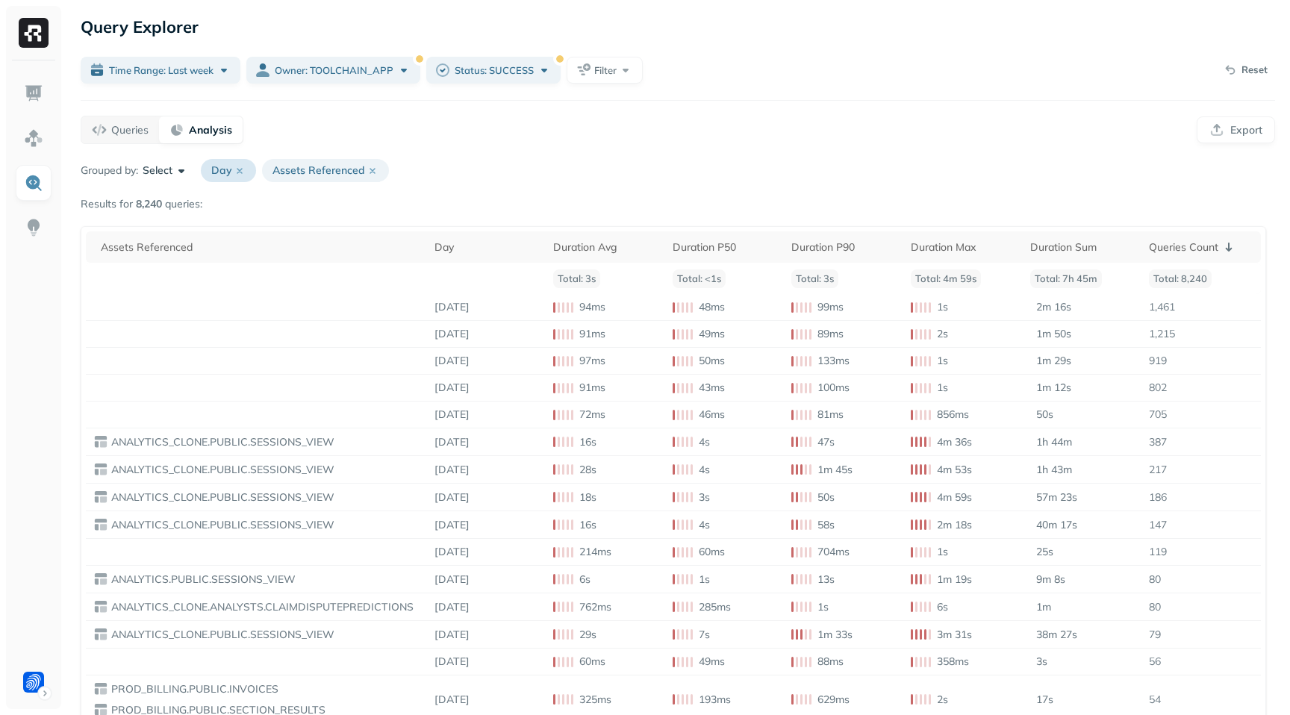
click at [243, 172] on icon at bounding box center [240, 171] width 12 height 12
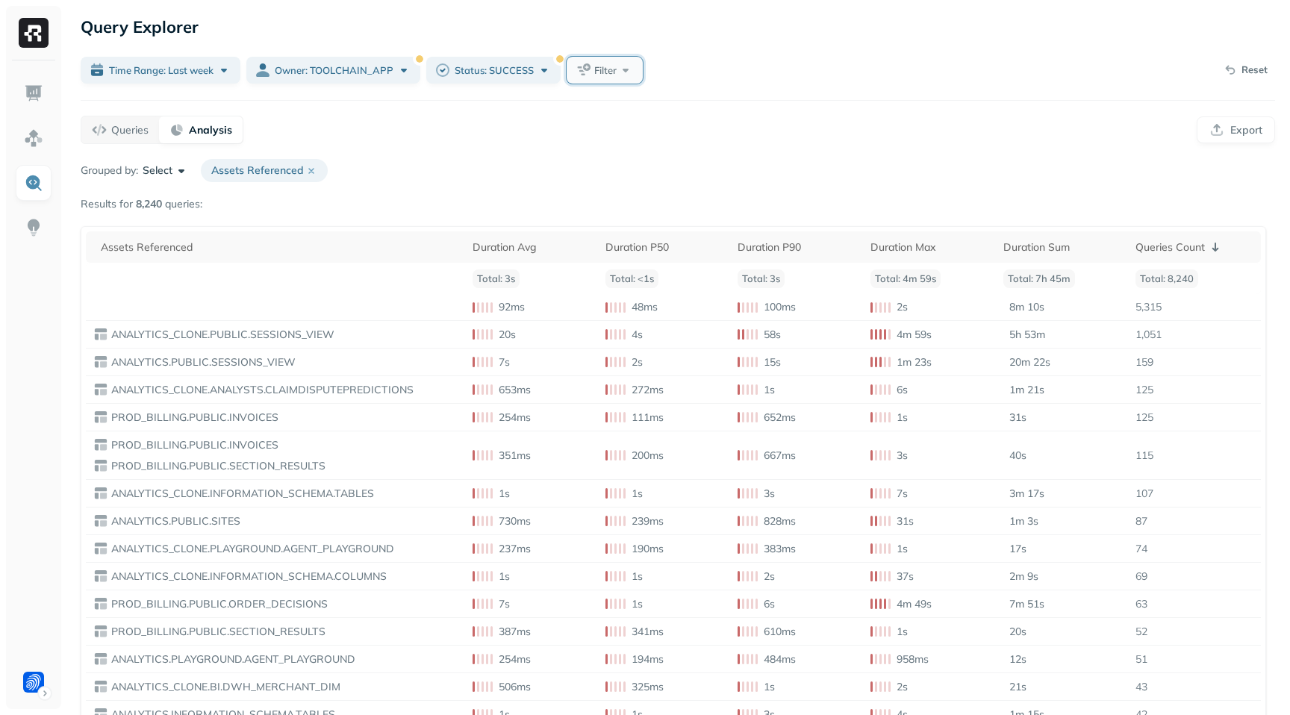
click at [606, 70] on span "Filter" at bounding box center [605, 70] width 22 height 14
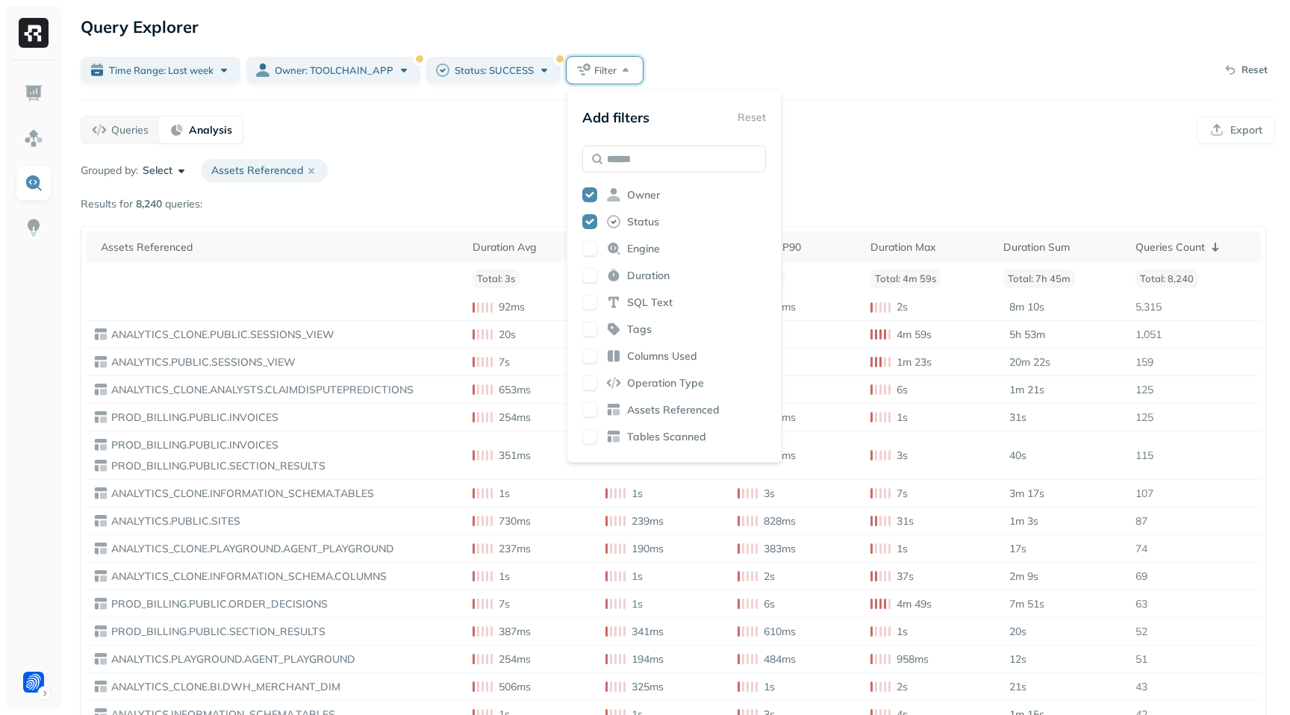
click at [513, 125] on div "Queries Analysis Export" at bounding box center [678, 130] width 1195 height 28
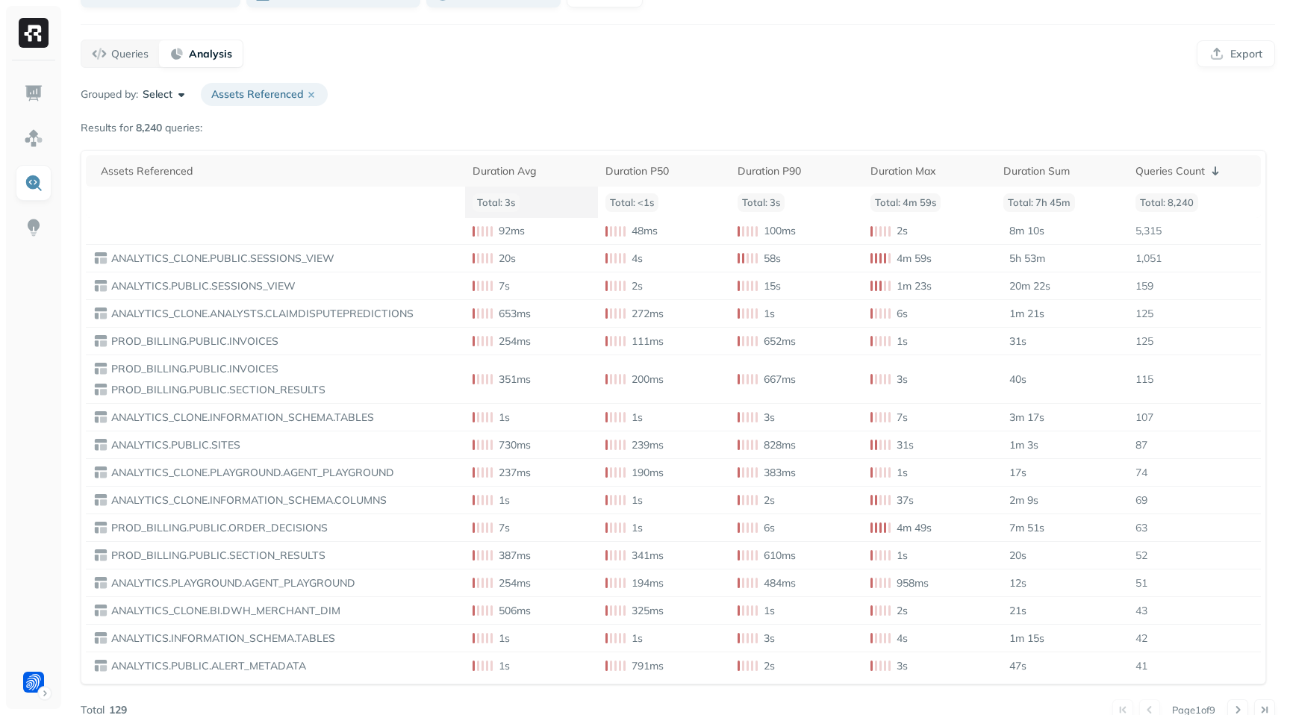
scroll to position [95, 0]
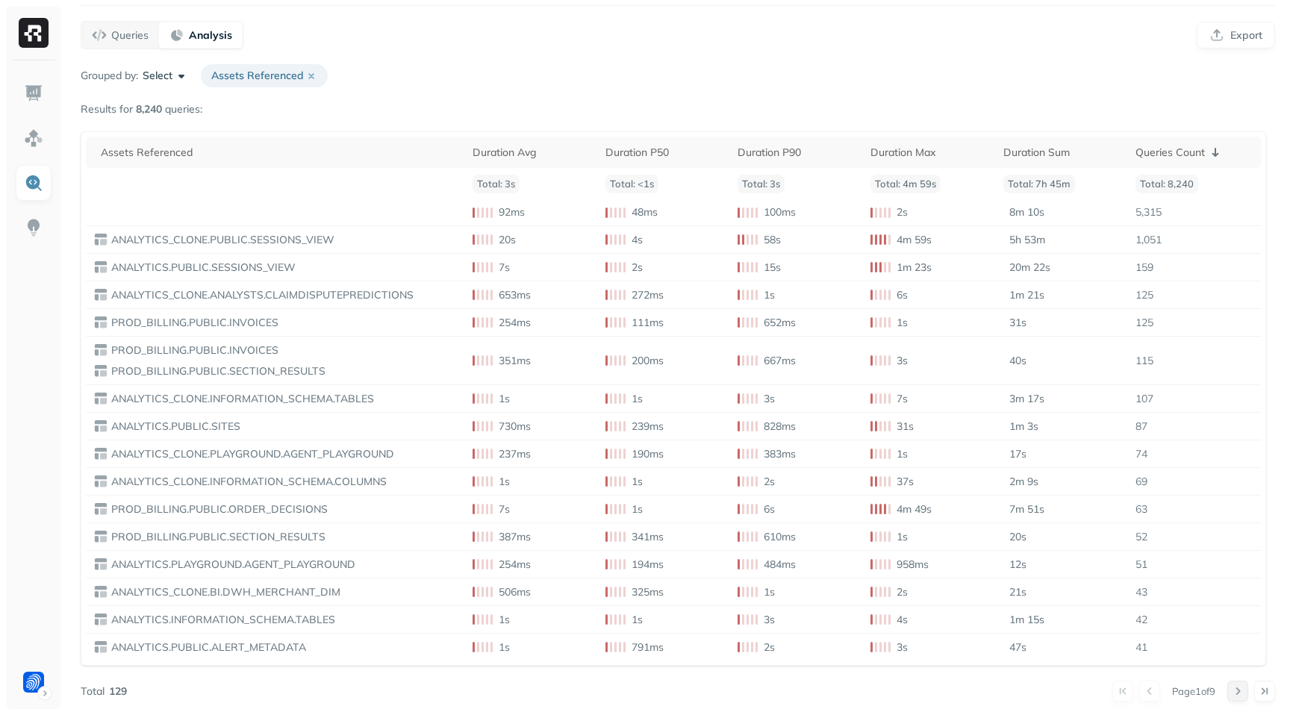
click at [1234, 689] on button at bounding box center [1238, 691] width 21 height 21
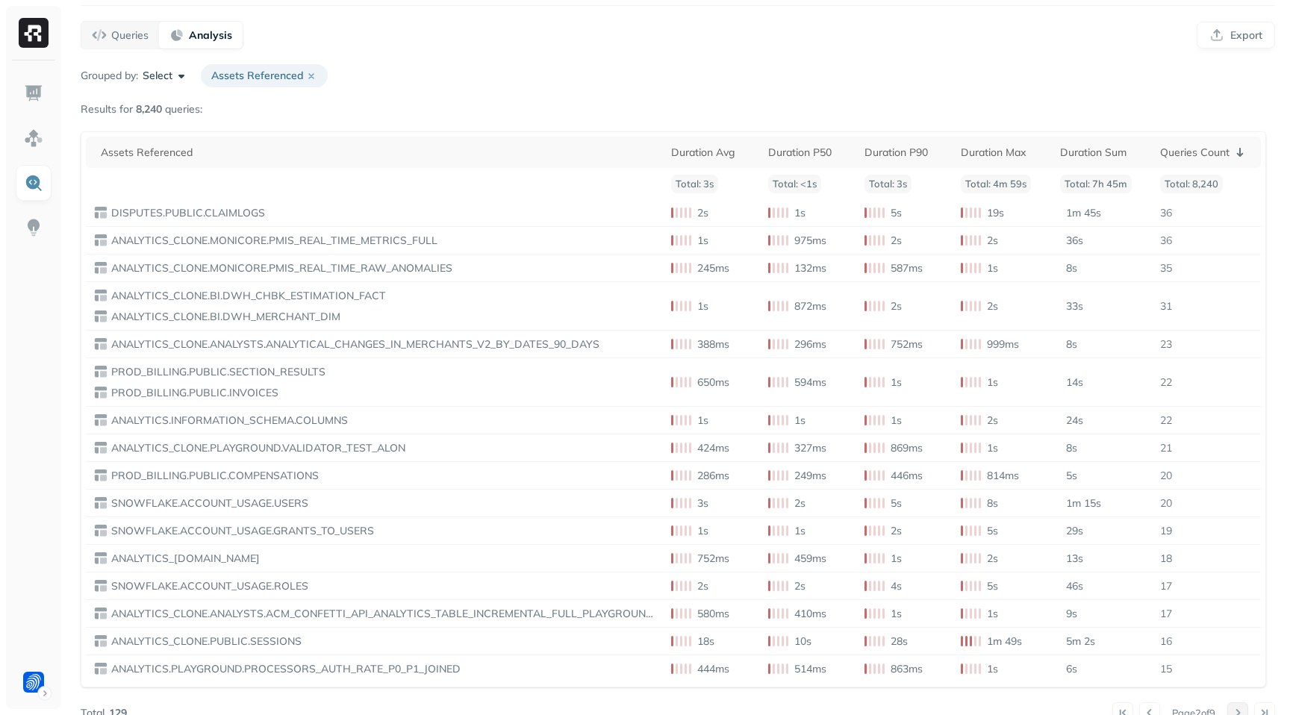
scroll to position [116, 0]
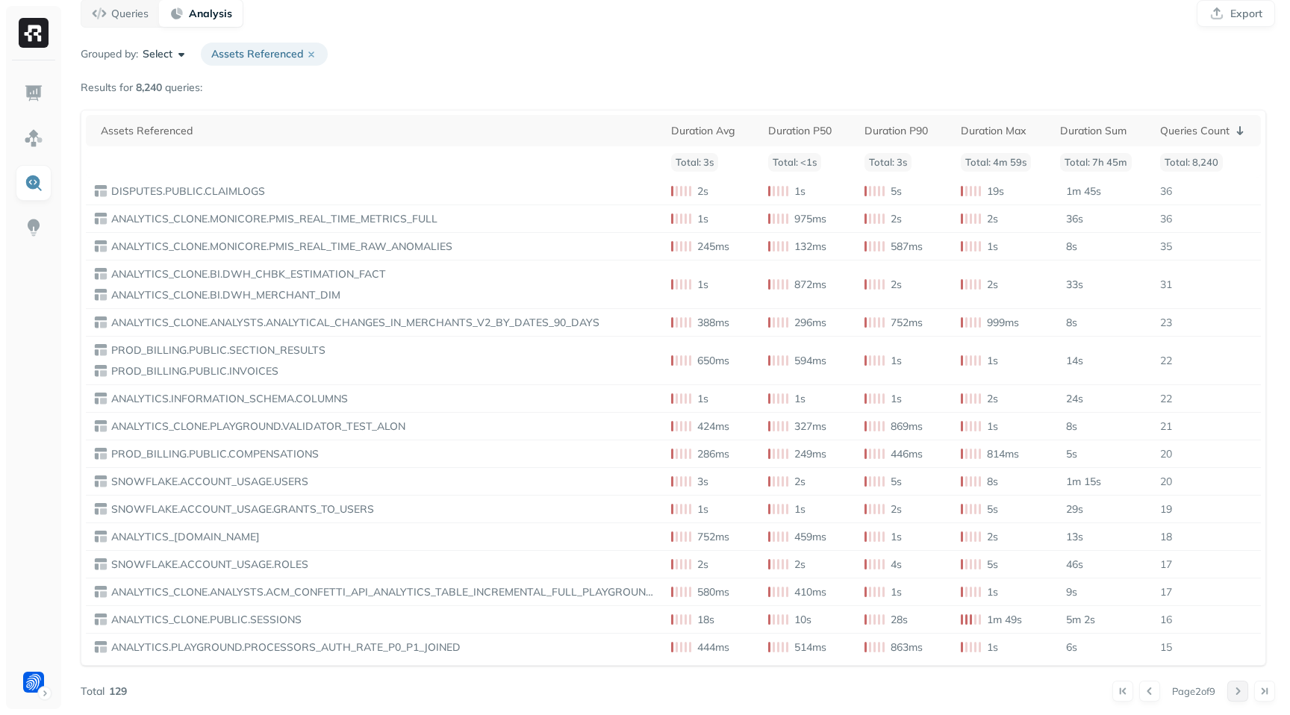
click at [1248, 695] on button at bounding box center [1238, 691] width 21 height 21
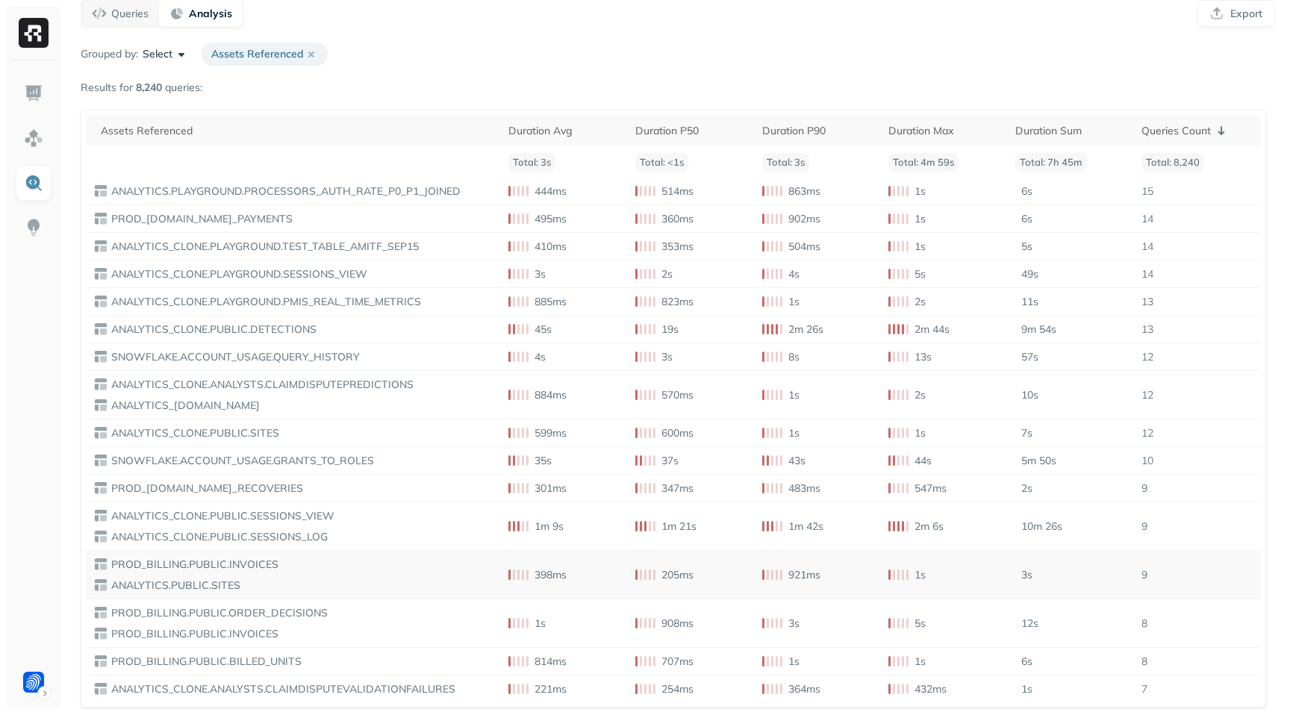
scroll to position [158, 0]
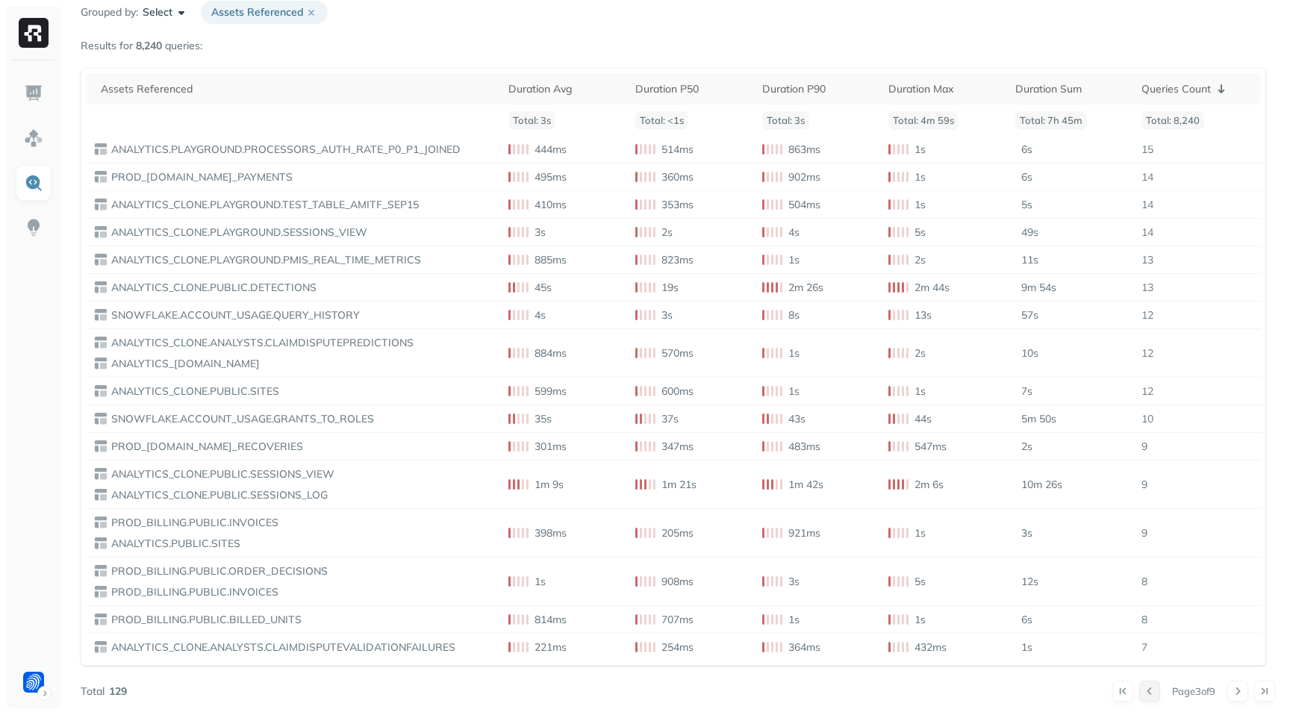
click at [1139, 689] on button at bounding box center [1149, 691] width 21 height 21
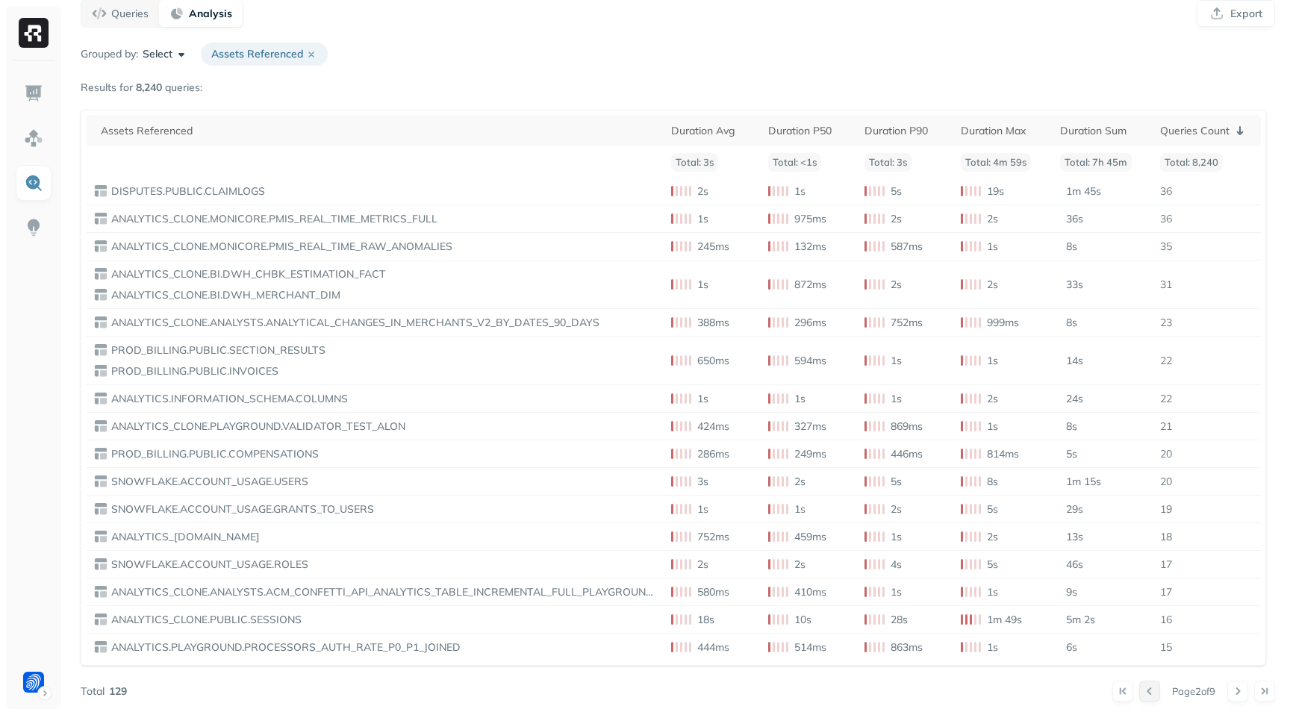
scroll to position [116, 0]
click at [1139, 689] on button at bounding box center [1149, 691] width 21 height 21
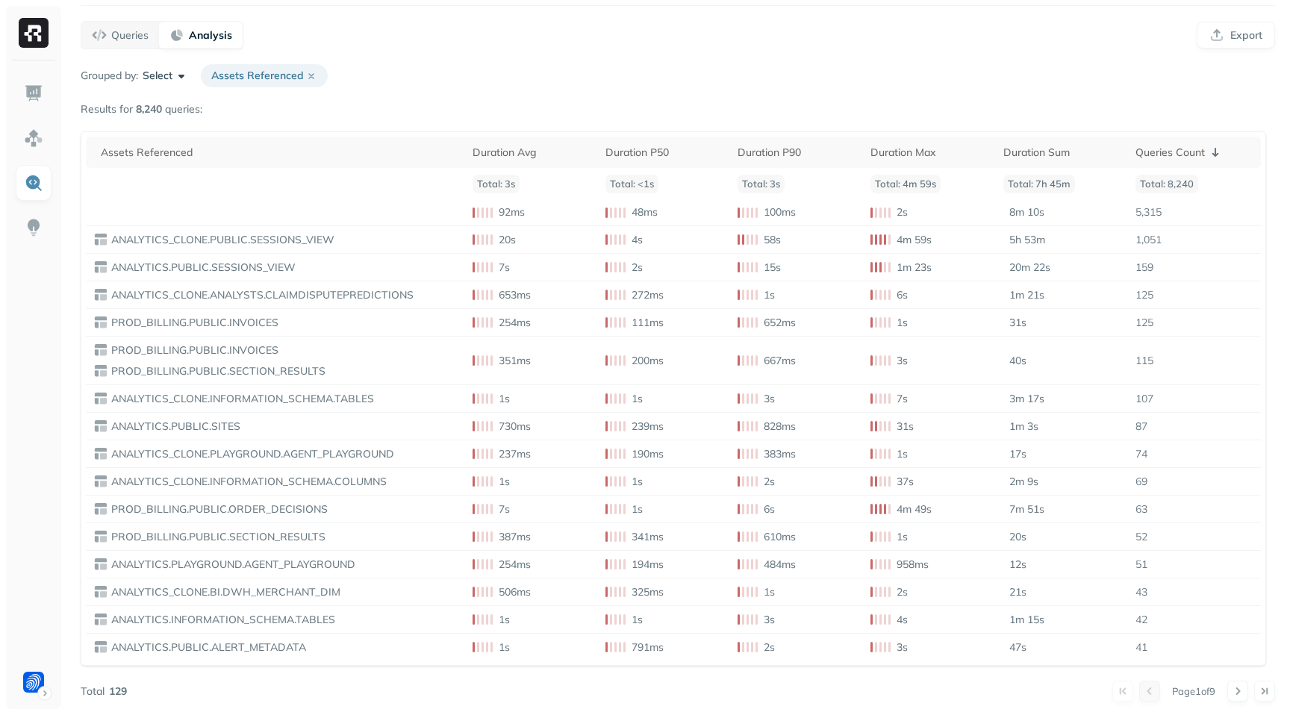
scroll to position [95, 0]
click at [1214, 154] on icon at bounding box center [1216, 152] width 7 height 9
click at [1078, 160] on th "Duration Sum" at bounding box center [1062, 152] width 133 height 31
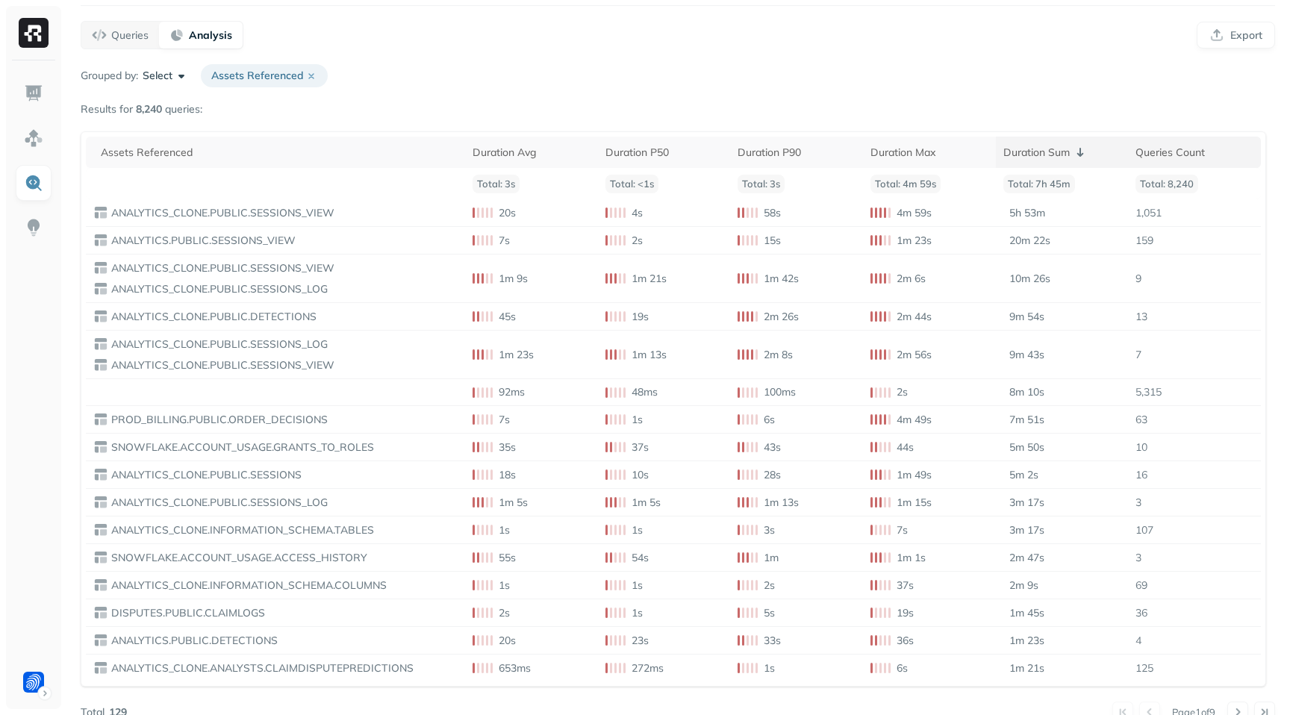
scroll to position [116, 0]
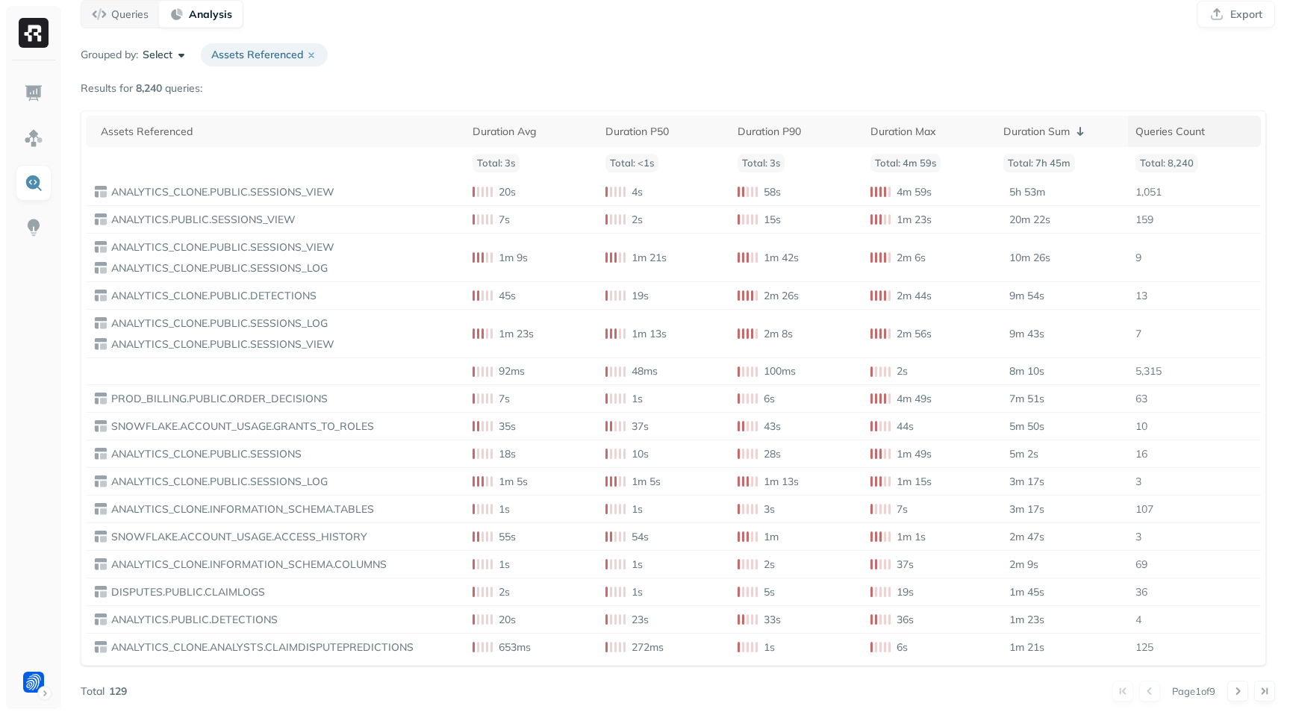
click at [1218, 139] on th "Queries Count" at bounding box center [1194, 131] width 133 height 31
click at [1095, 133] on p "( 1 )" at bounding box center [1092, 132] width 12 height 14
